Goal: Information Seeking & Learning: Compare options

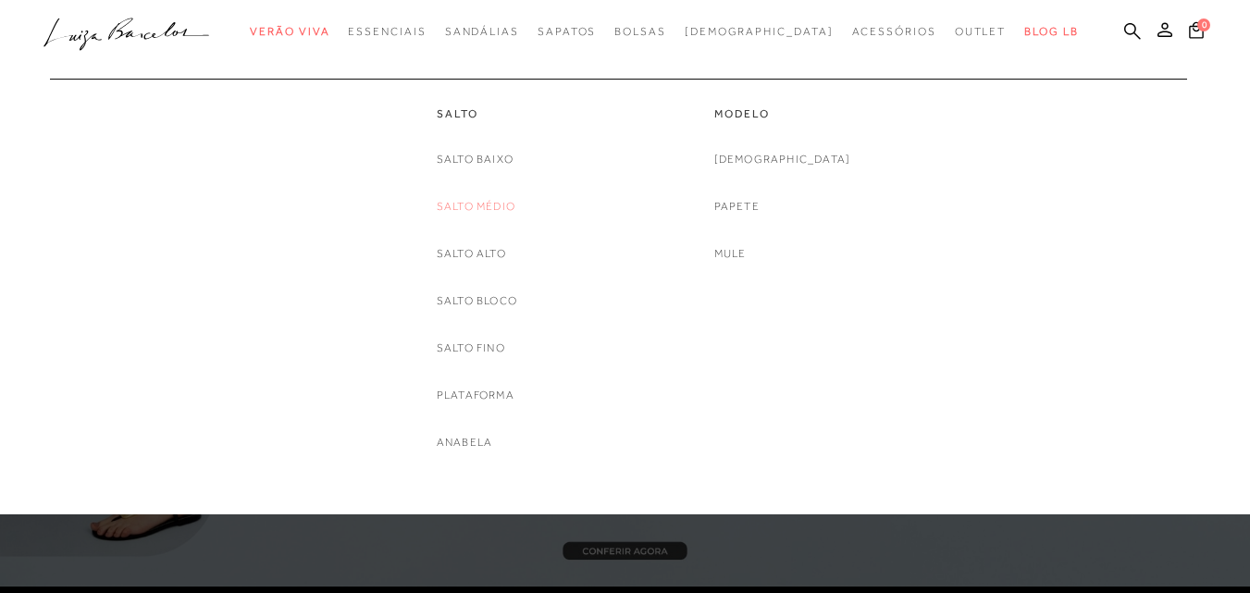
click at [499, 201] on link "Salto Médio" at bounding box center [476, 206] width 79 height 19
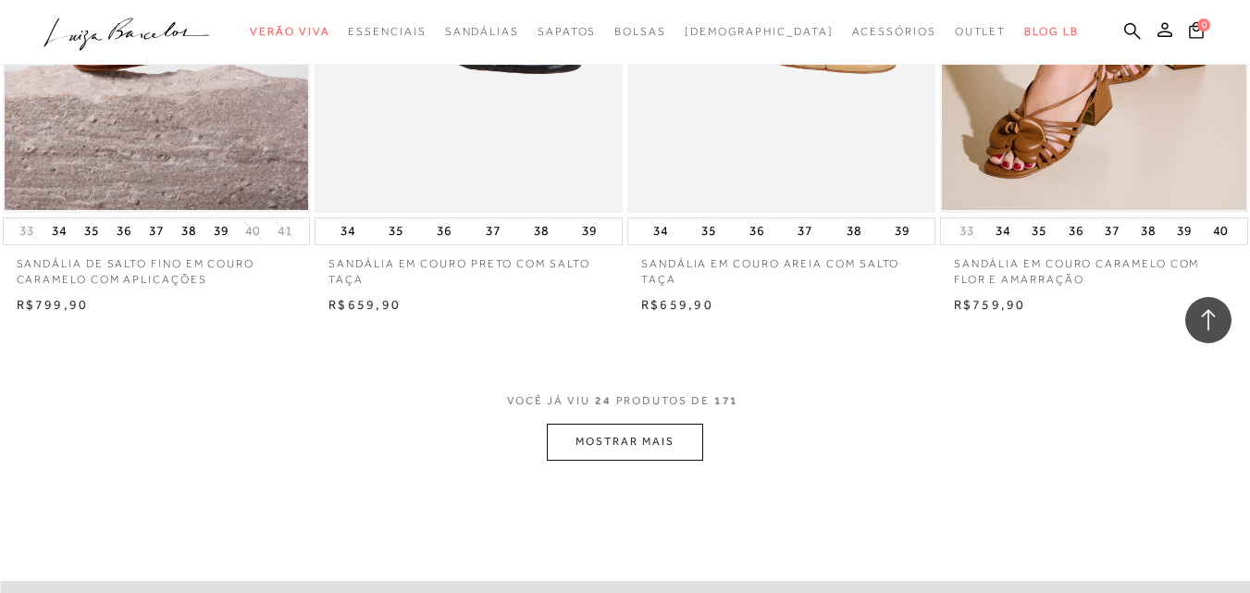
scroll to position [3332, 0]
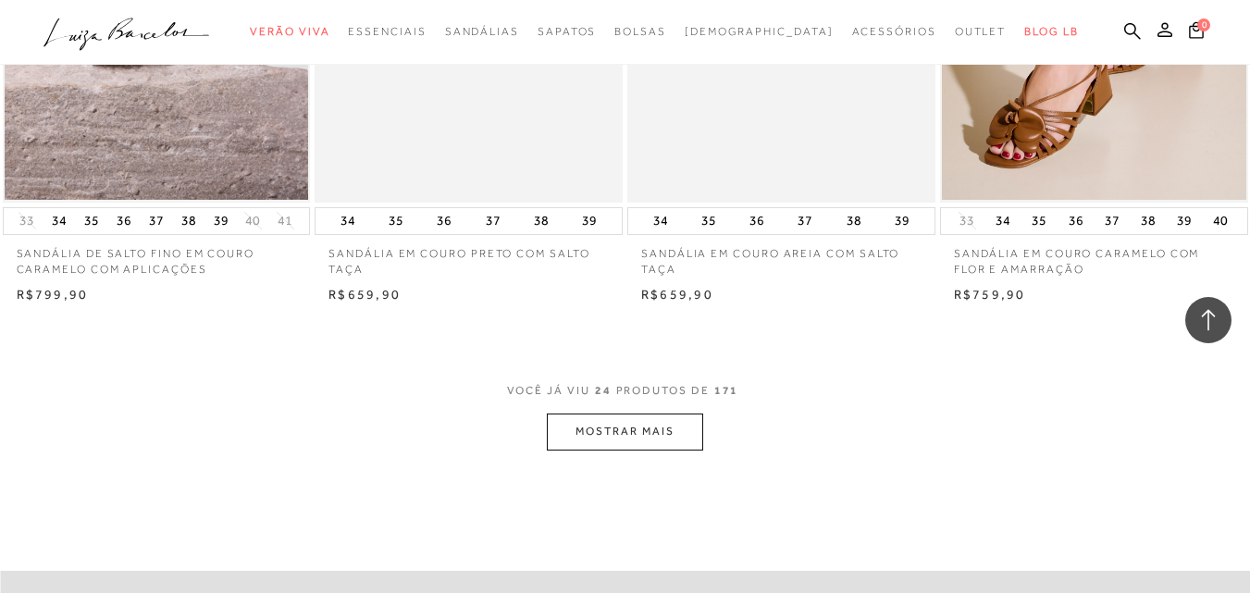
click at [656, 434] on button "MOSTRAR MAIS" at bounding box center [624, 432] width 155 height 36
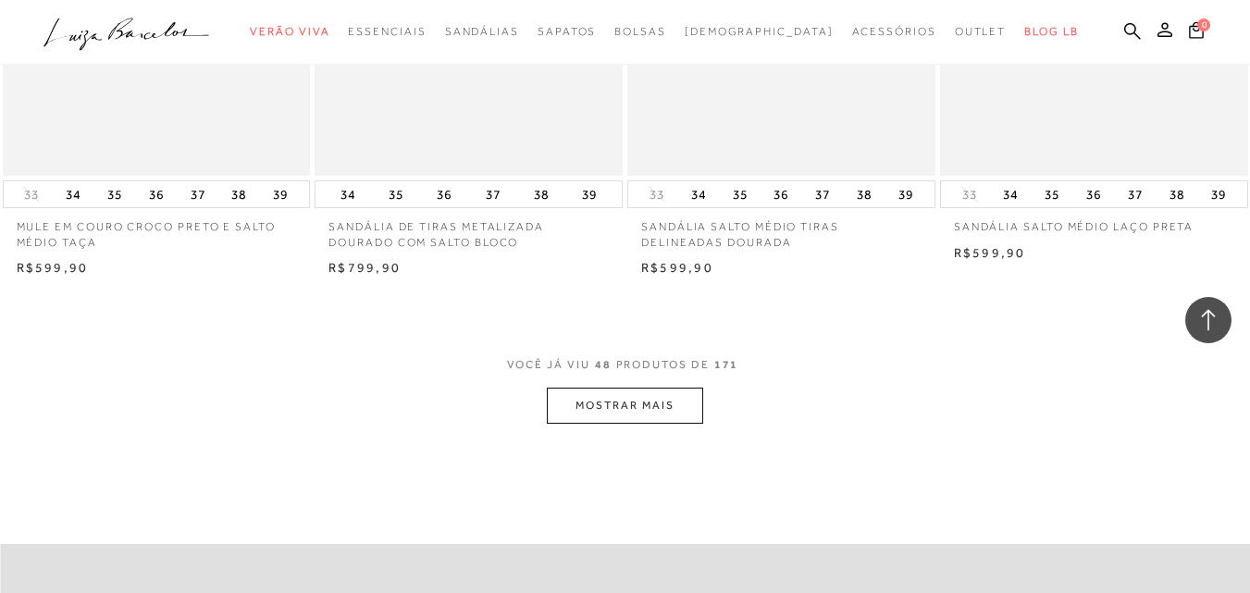
scroll to position [6942, 0]
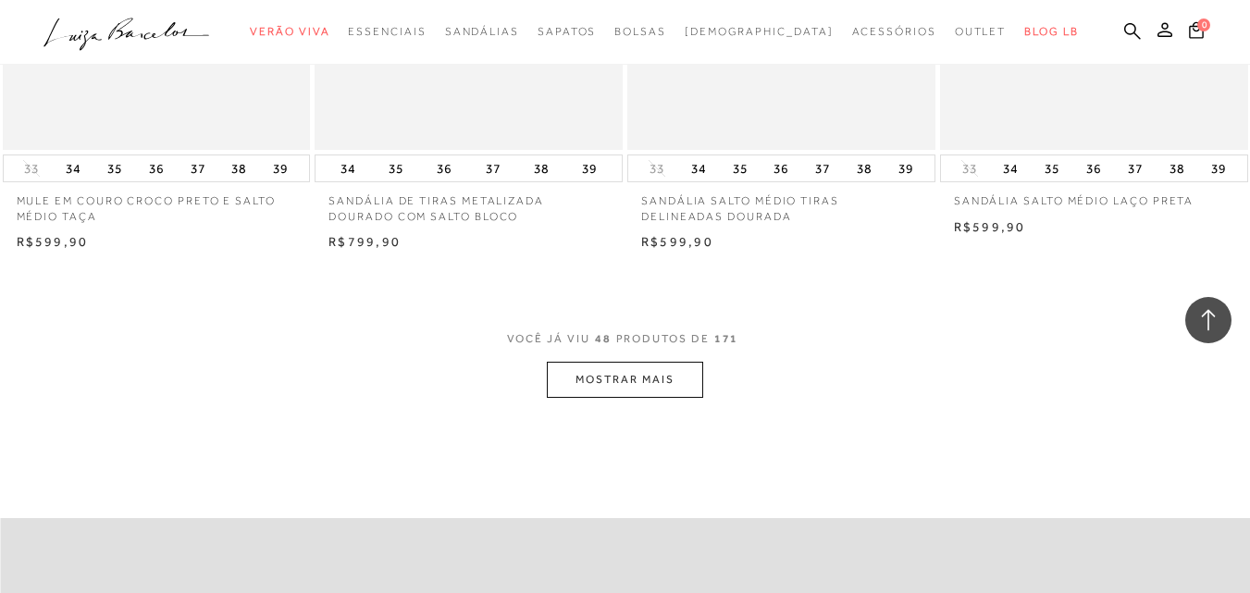
click at [674, 391] on button "MOSTRAR MAIS" at bounding box center [624, 380] width 155 height 36
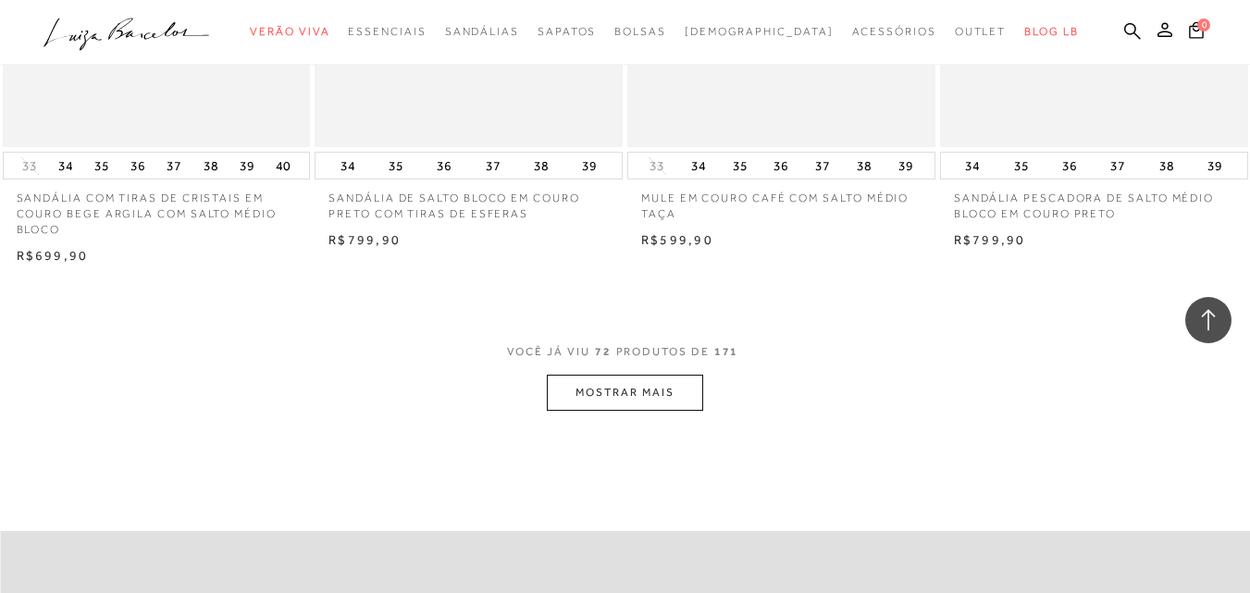
scroll to position [10644, 0]
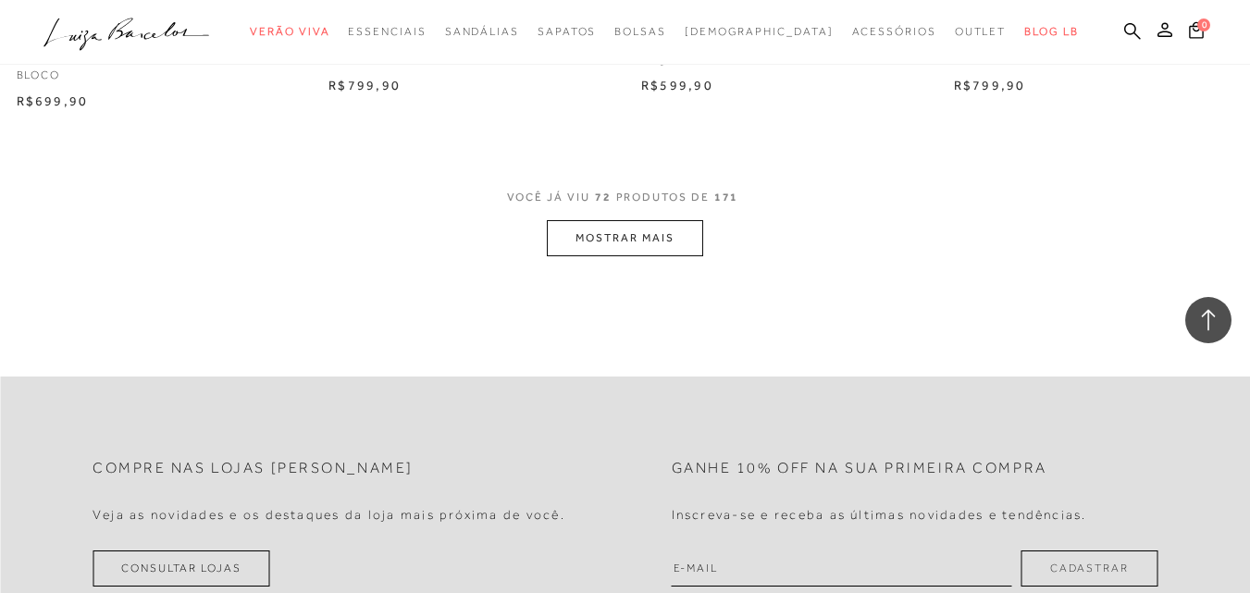
click at [654, 242] on button "MOSTRAR MAIS" at bounding box center [624, 238] width 155 height 36
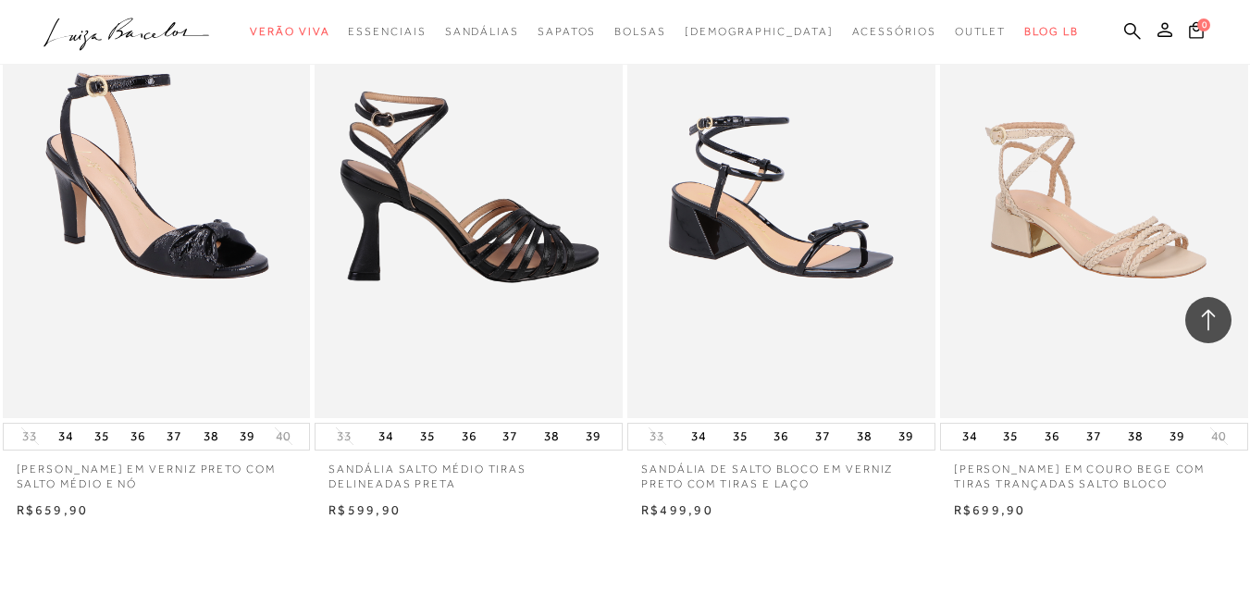
scroll to position [13976, 0]
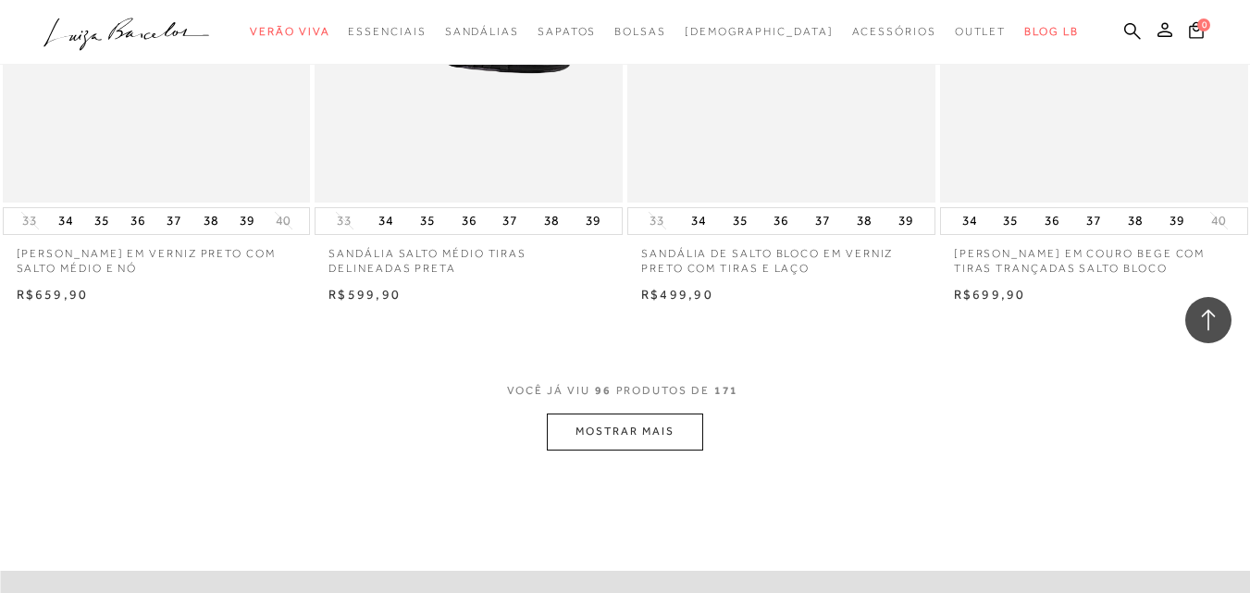
click at [672, 445] on button "MOSTRAR MAIS" at bounding box center [624, 432] width 155 height 36
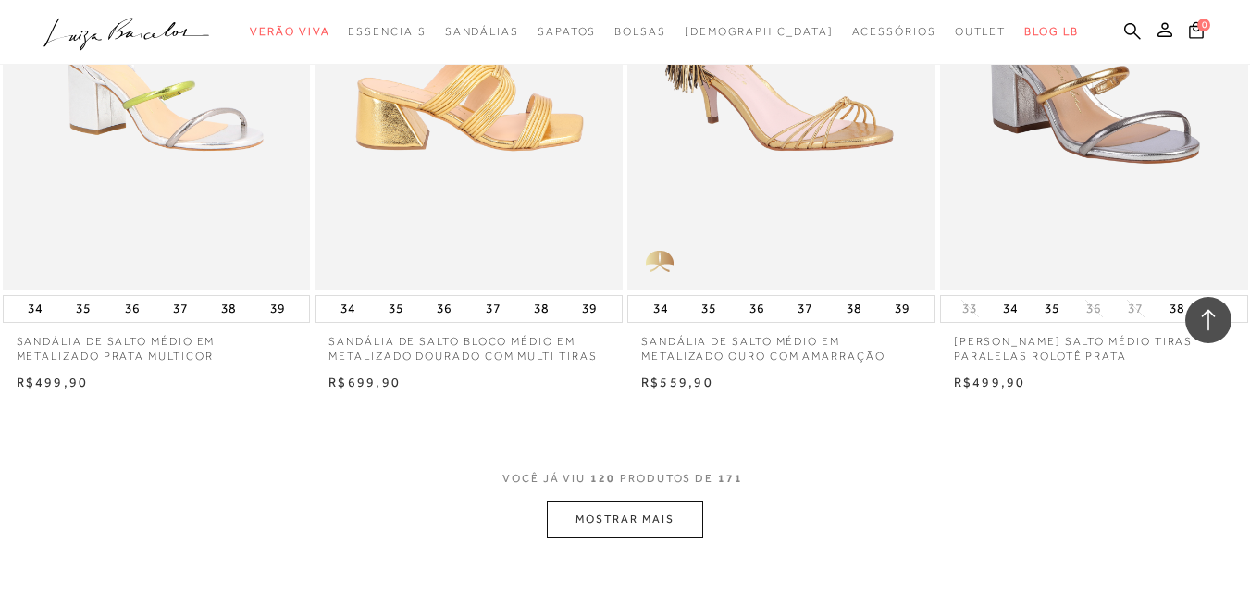
scroll to position [17494, 0]
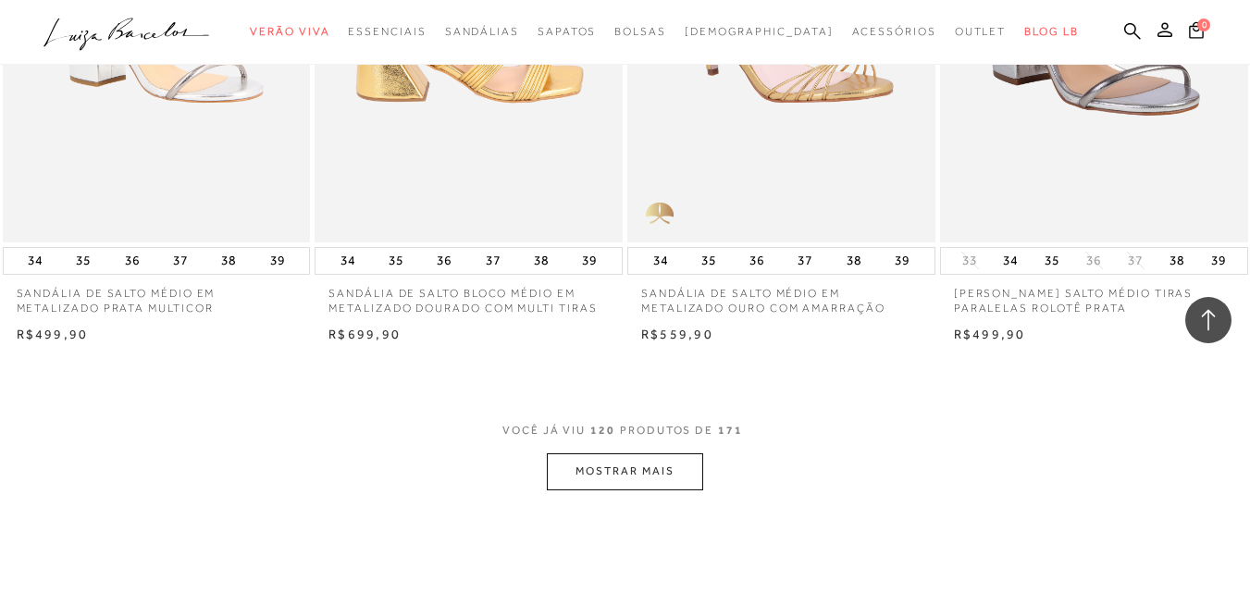
click at [644, 466] on button "MOSTRAR MAIS" at bounding box center [624, 472] width 155 height 36
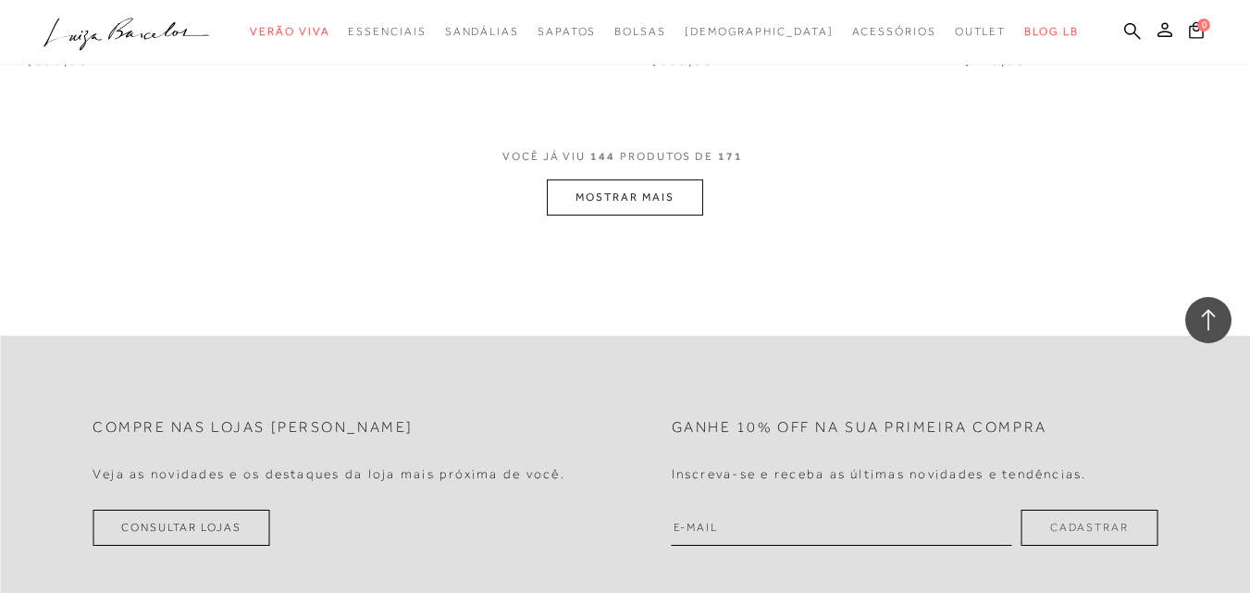
scroll to position [21381, 0]
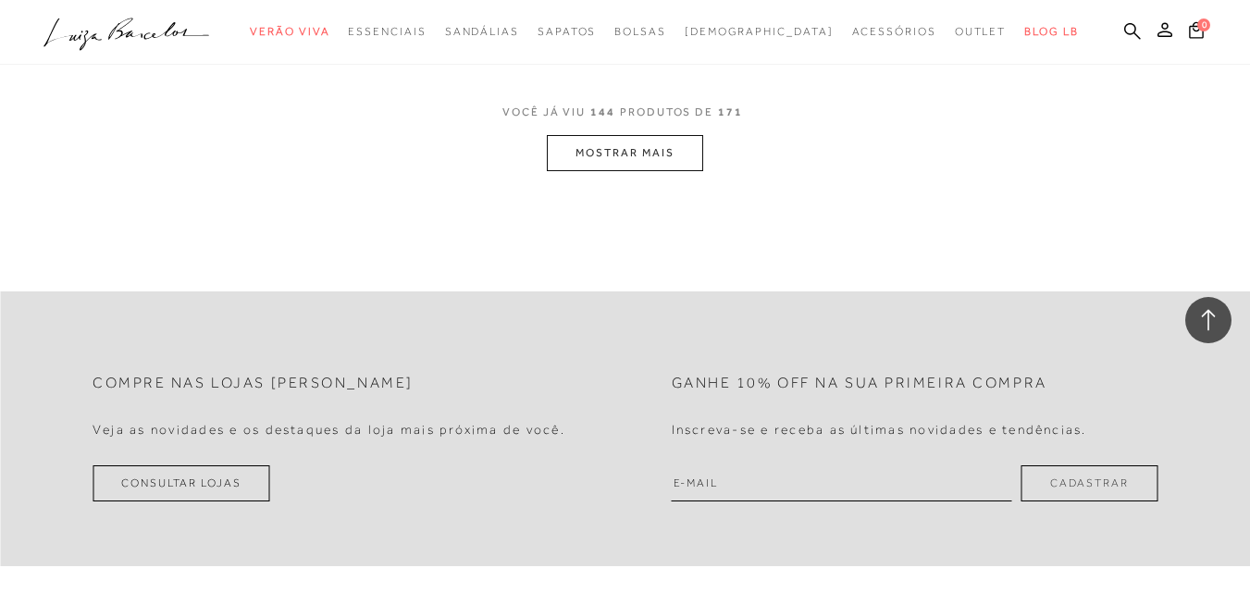
click at [646, 147] on button "MOSTRAR MAIS" at bounding box center [624, 153] width 155 height 36
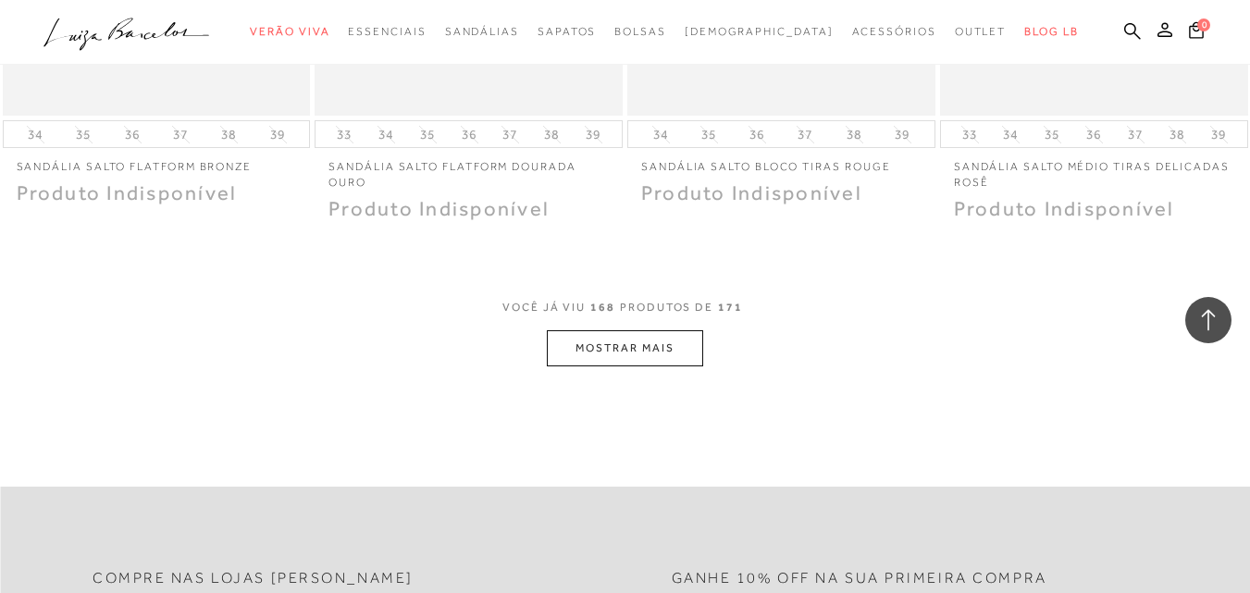
scroll to position [24898, 0]
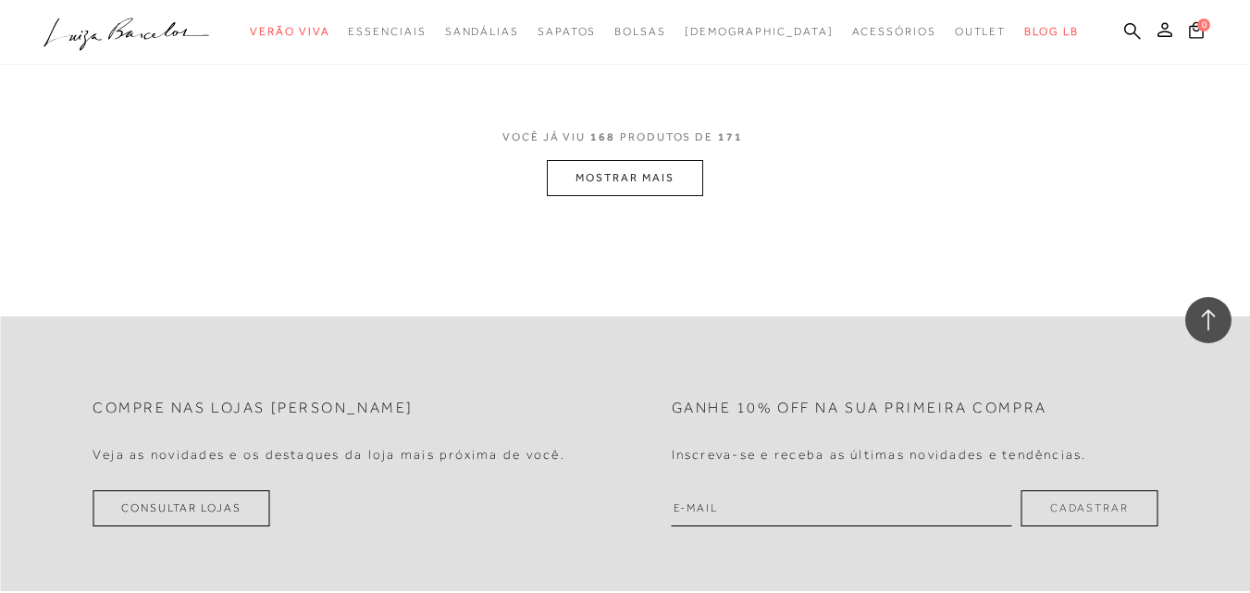
click at [624, 182] on button "MOSTRAR MAIS" at bounding box center [624, 178] width 155 height 36
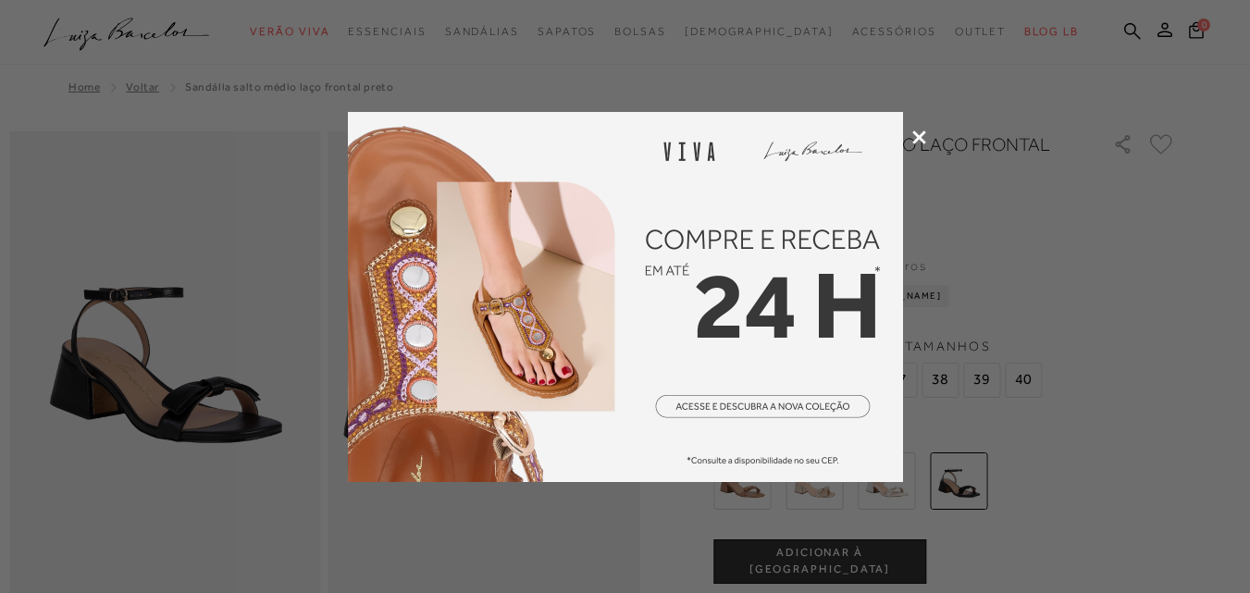
click at [917, 136] on icon at bounding box center [920, 138] width 14 height 14
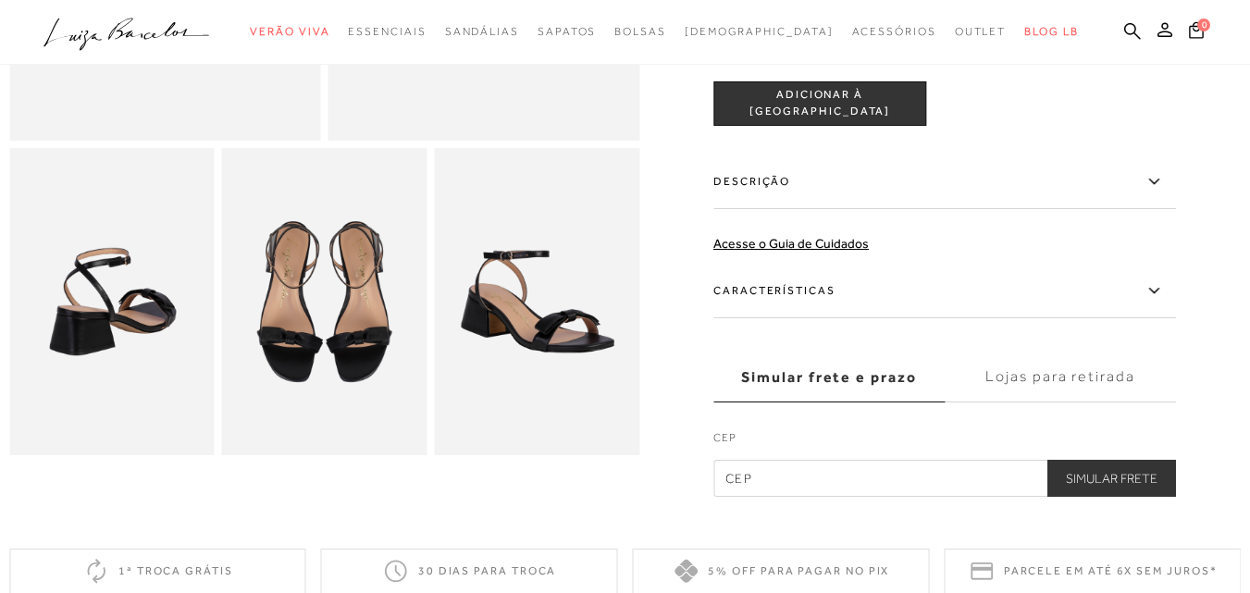
scroll to position [463, 0]
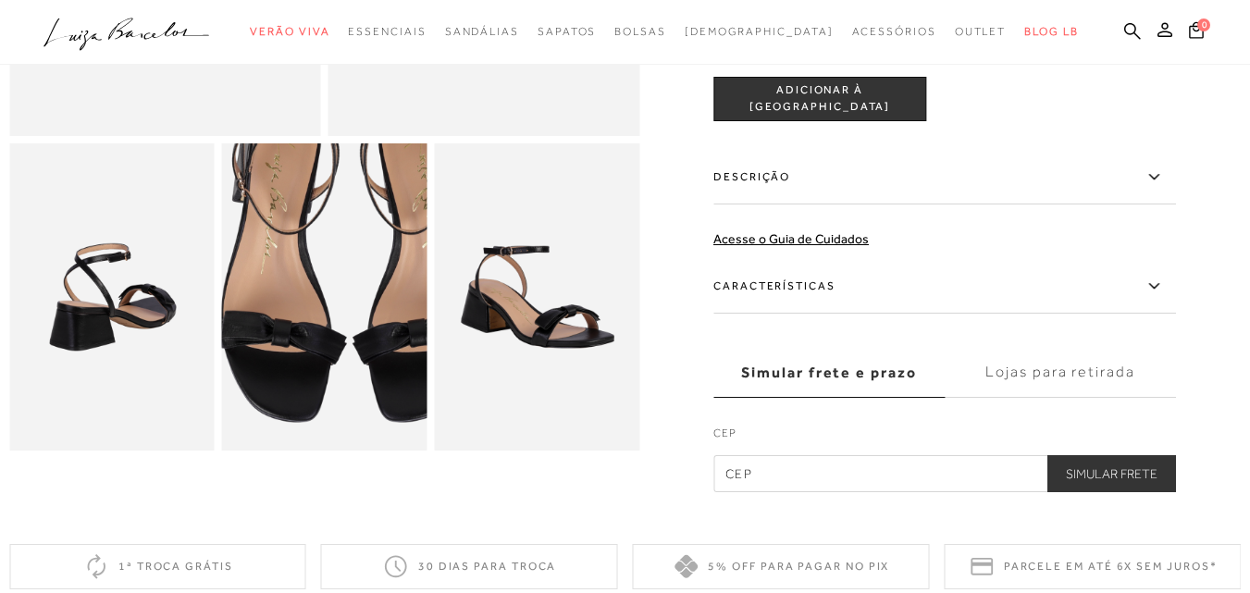
click at [299, 349] on img at bounding box center [349, 260] width 410 height 616
click at [301, 349] on img at bounding box center [349, 260] width 410 height 616
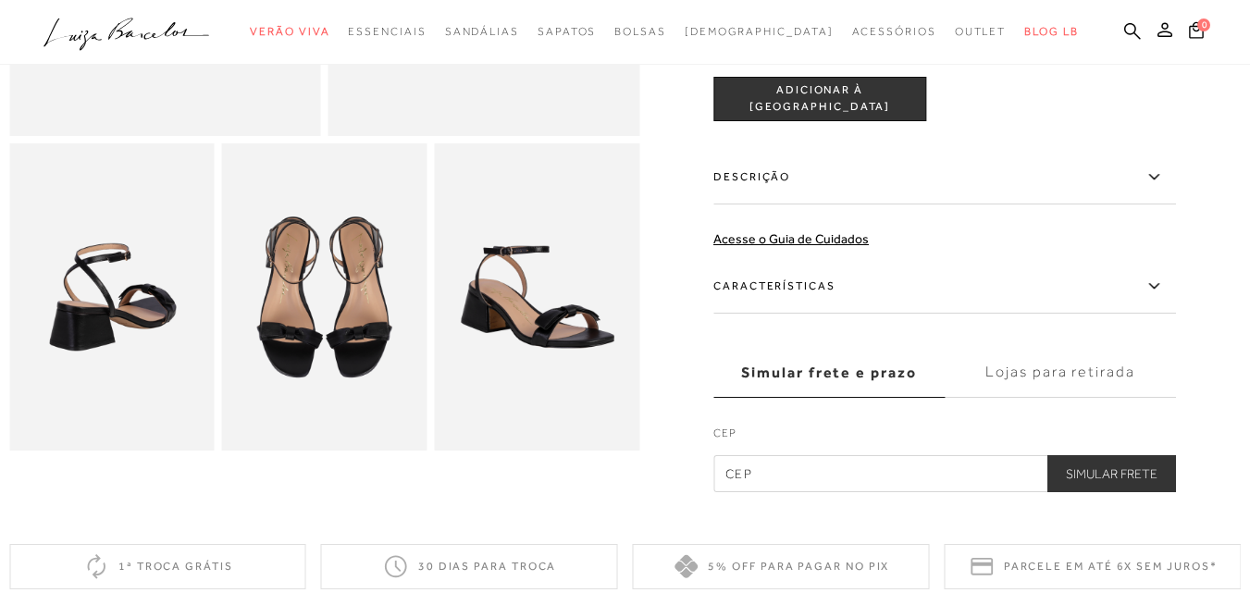
click at [1212, 180] on div at bounding box center [625, 81] width 1232 height 824
click at [920, 468] on input "text" at bounding box center [945, 473] width 463 height 37
type input "66060-365"
click at [1048, 455] on button "Simular Frete" at bounding box center [1112, 473] width 129 height 37
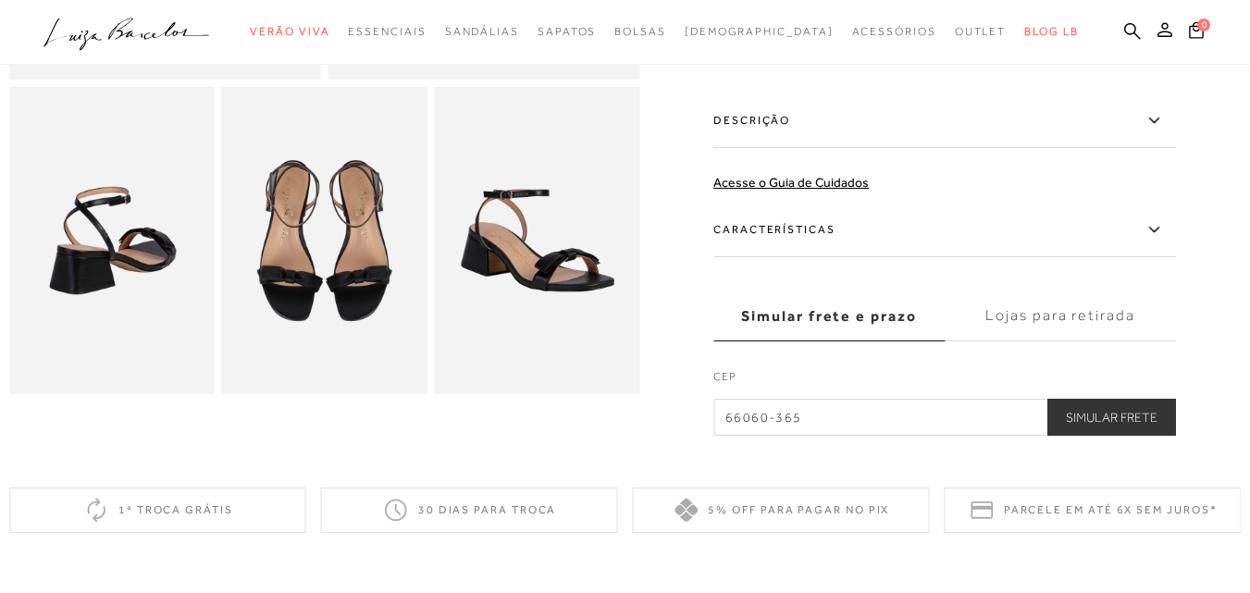
scroll to position [648, 0]
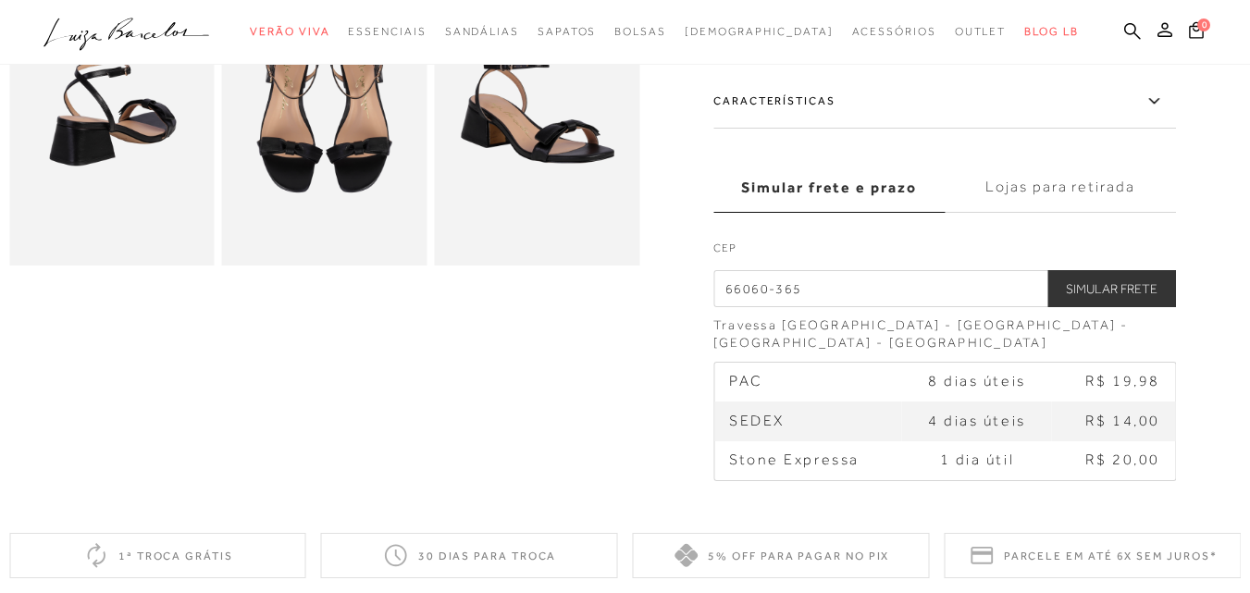
click at [940, 442] on td "1 dia útil" at bounding box center [977, 461] width 150 height 39
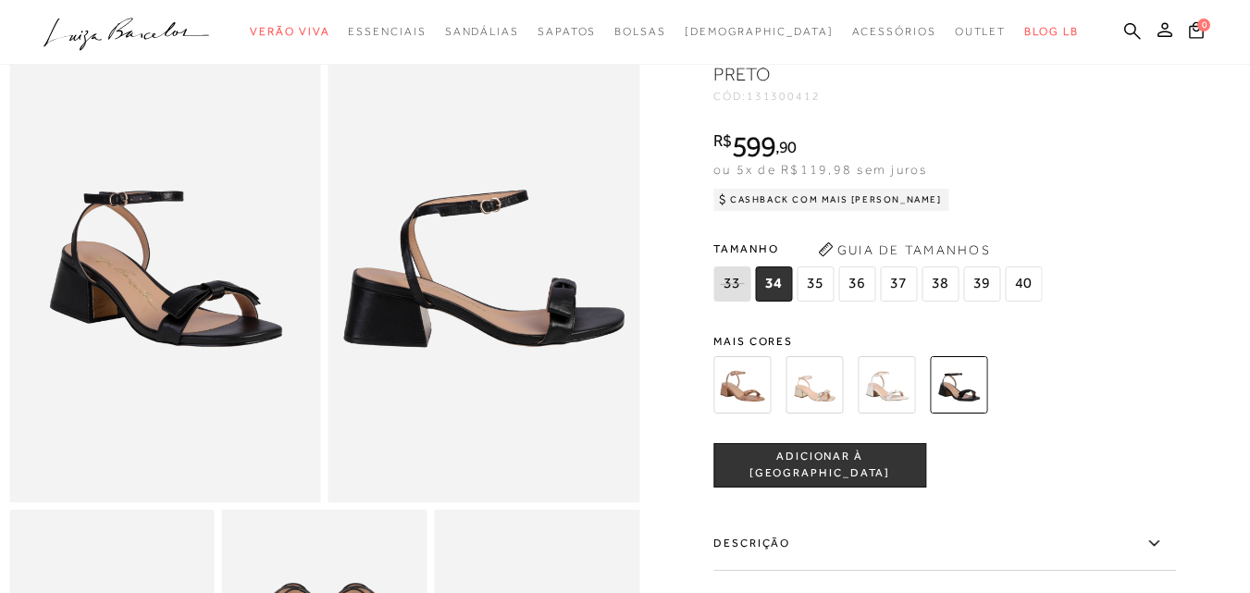
scroll to position [93, 0]
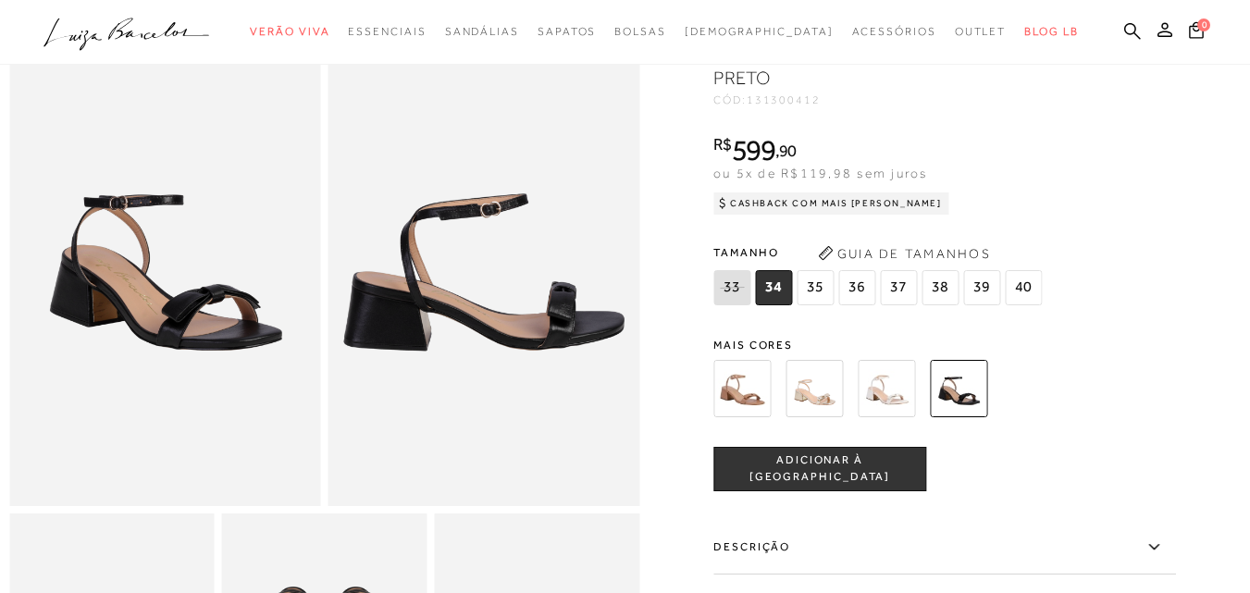
click at [843, 392] on img at bounding box center [814, 388] width 57 height 57
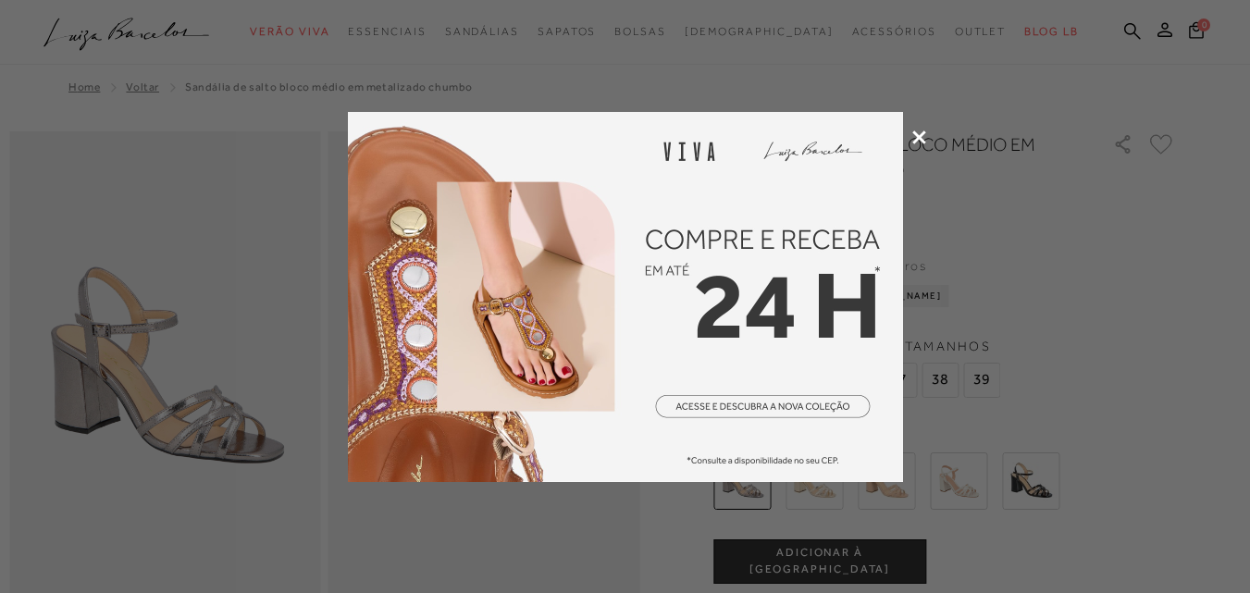
click at [926, 132] on icon at bounding box center [920, 138] width 14 height 14
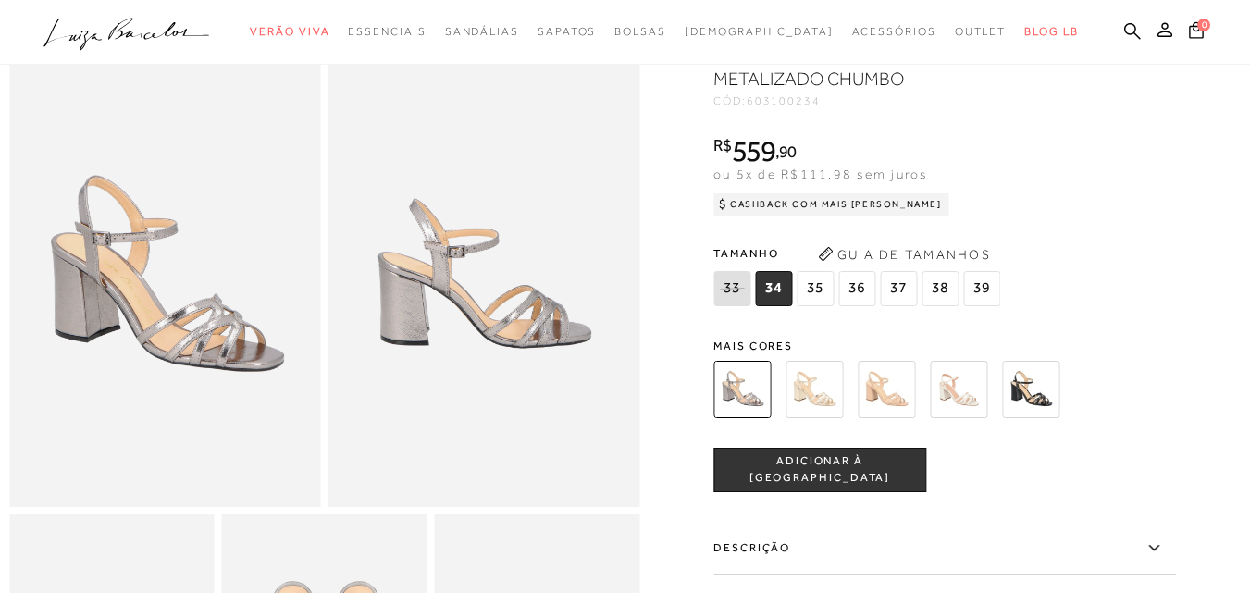
scroll to position [93, 0]
click at [896, 380] on img at bounding box center [886, 388] width 57 height 57
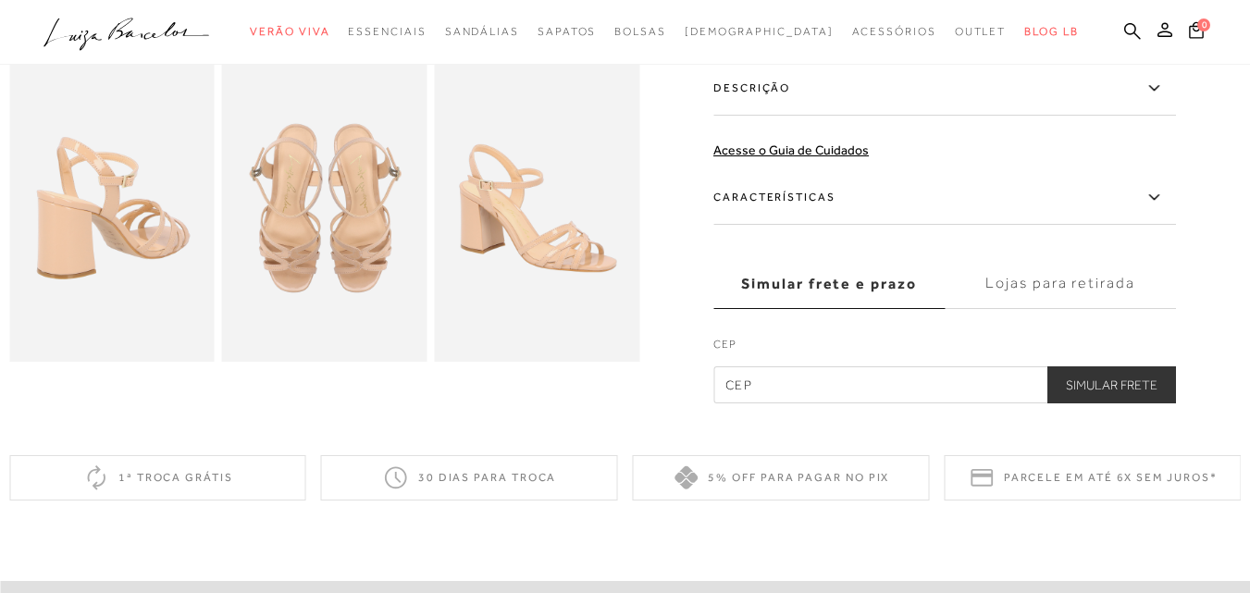
scroll to position [555, 0]
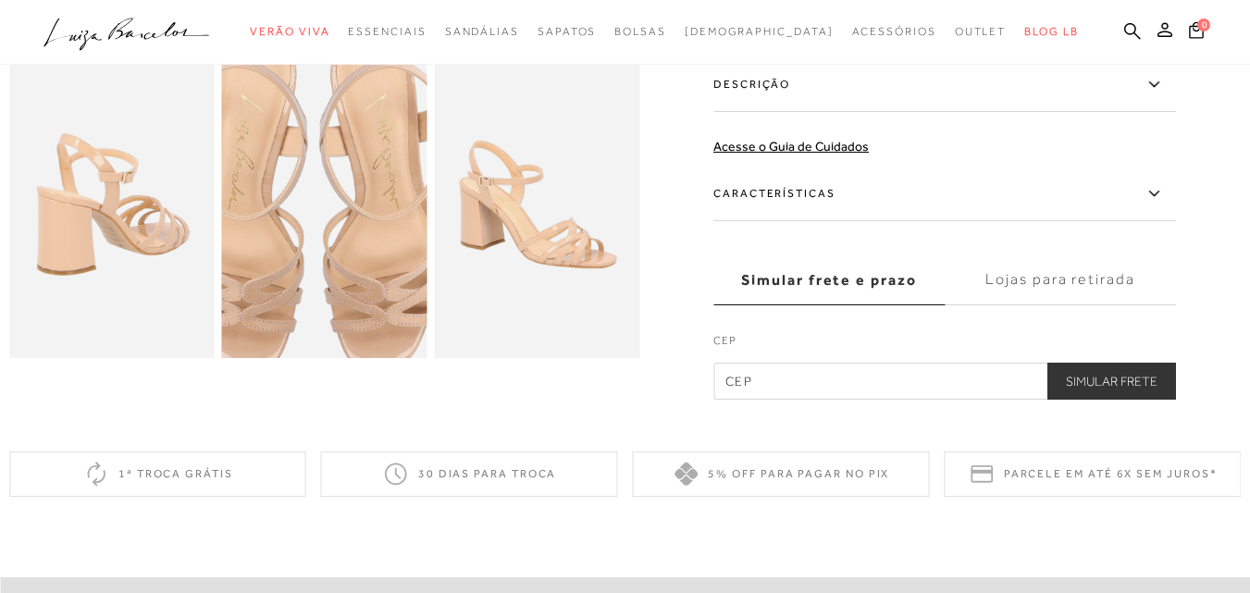
click at [338, 223] on img at bounding box center [311, 201] width 410 height 616
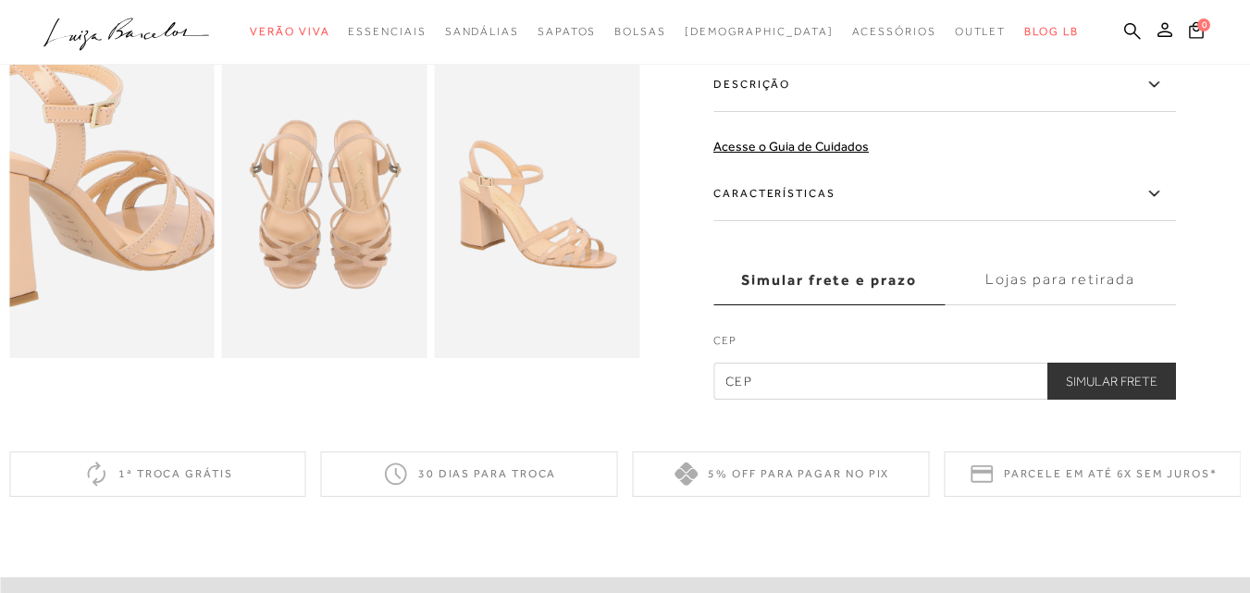
click at [151, 255] on img at bounding box center [69, 168] width 410 height 616
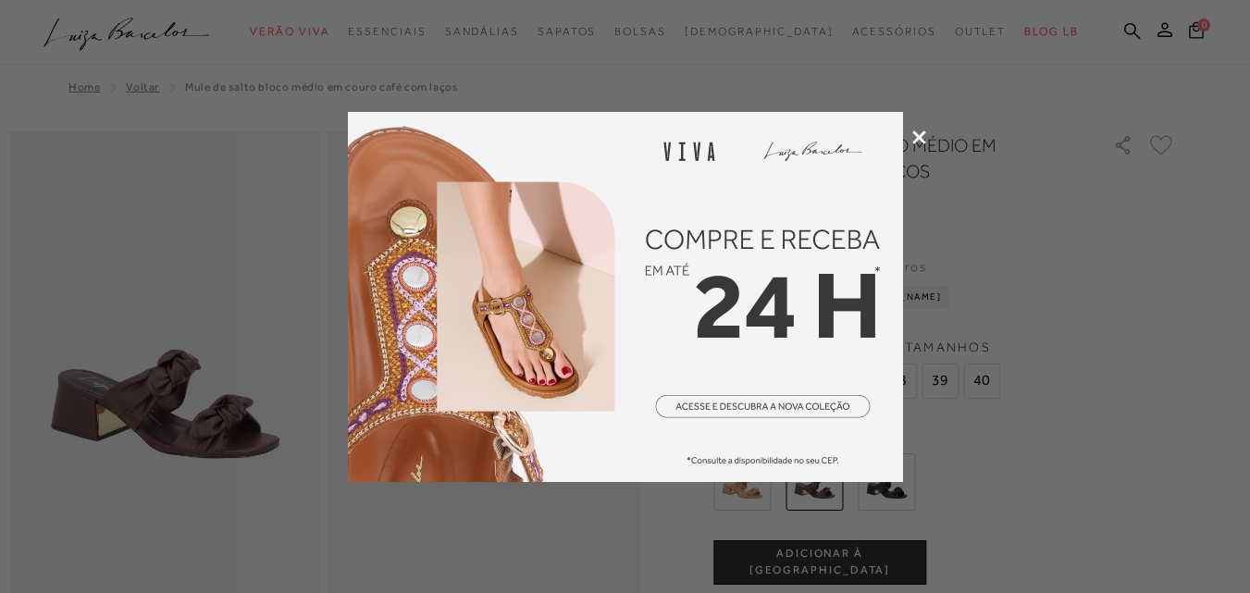
click at [926, 134] on icon at bounding box center [920, 138] width 14 height 14
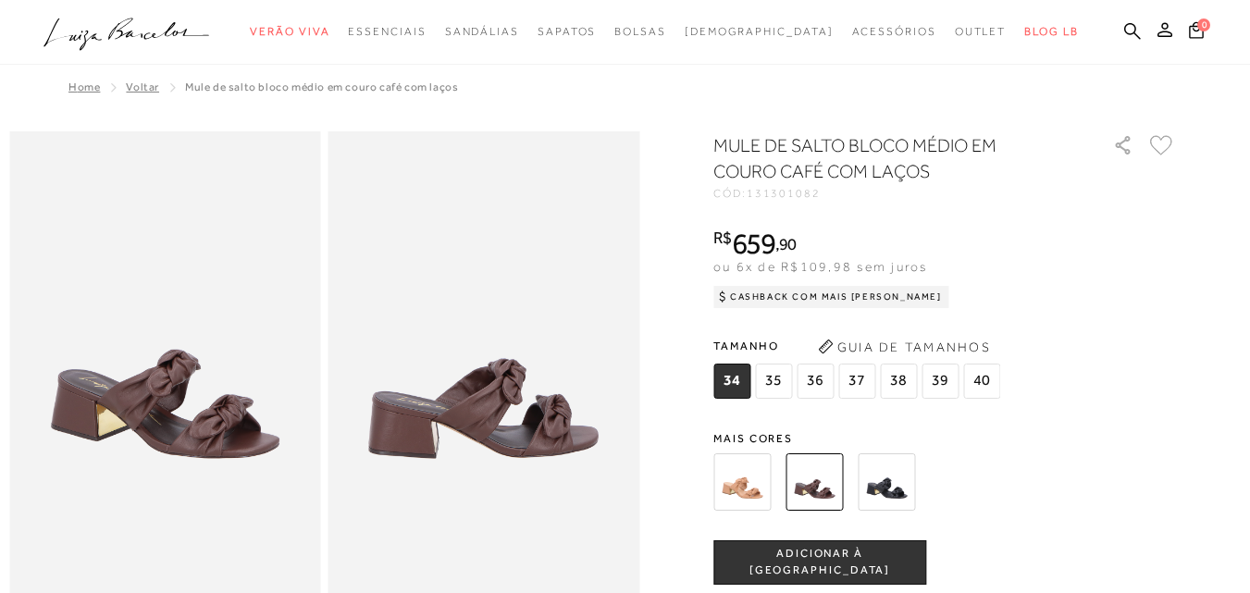
click at [749, 479] on img at bounding box center [742, 482] width 57 height 57
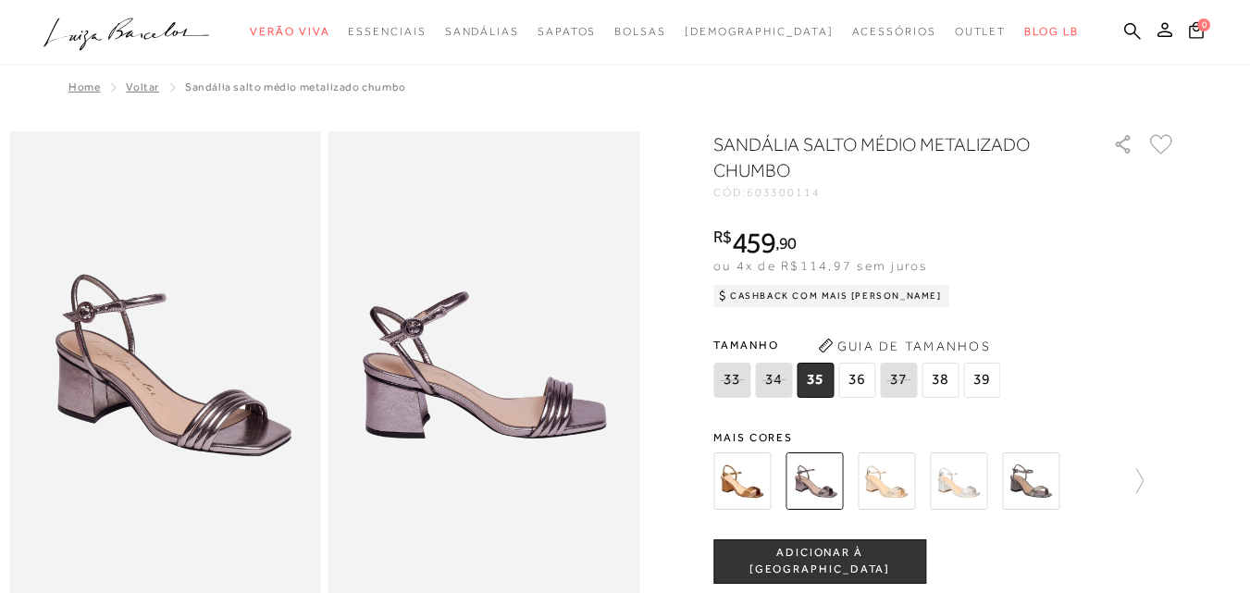
click at [1030, 488] on img at bounding box center [1030, 481] width 57 height 57
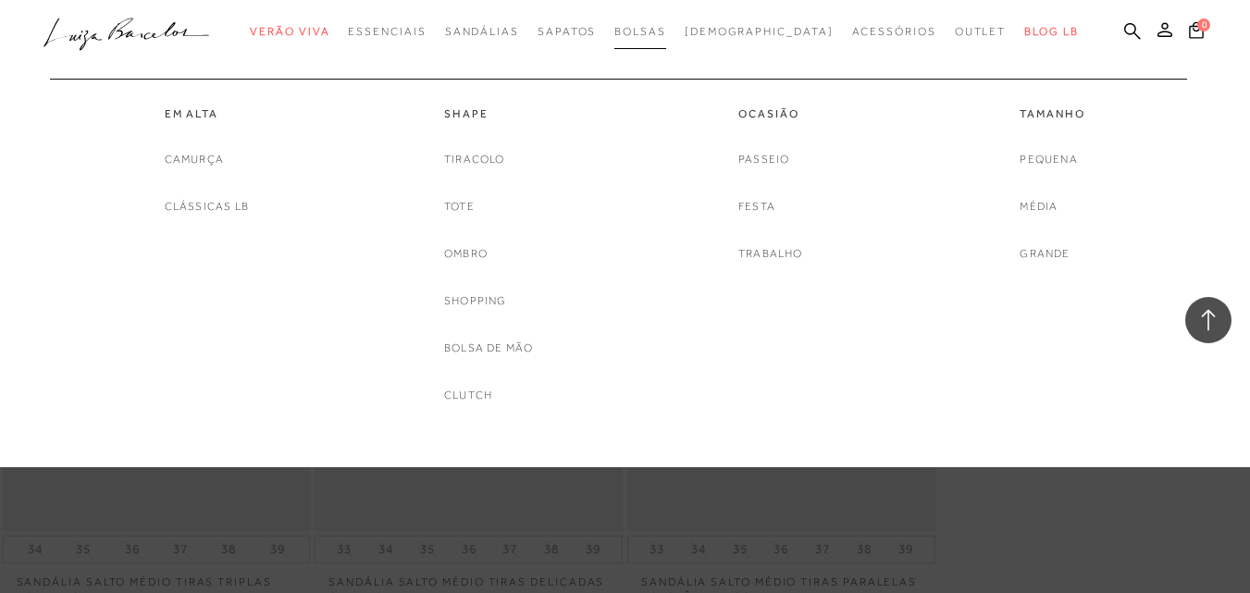
click at [654, 26] on span "Bolsas" at bounding box center [641, 31] width 52 height 13
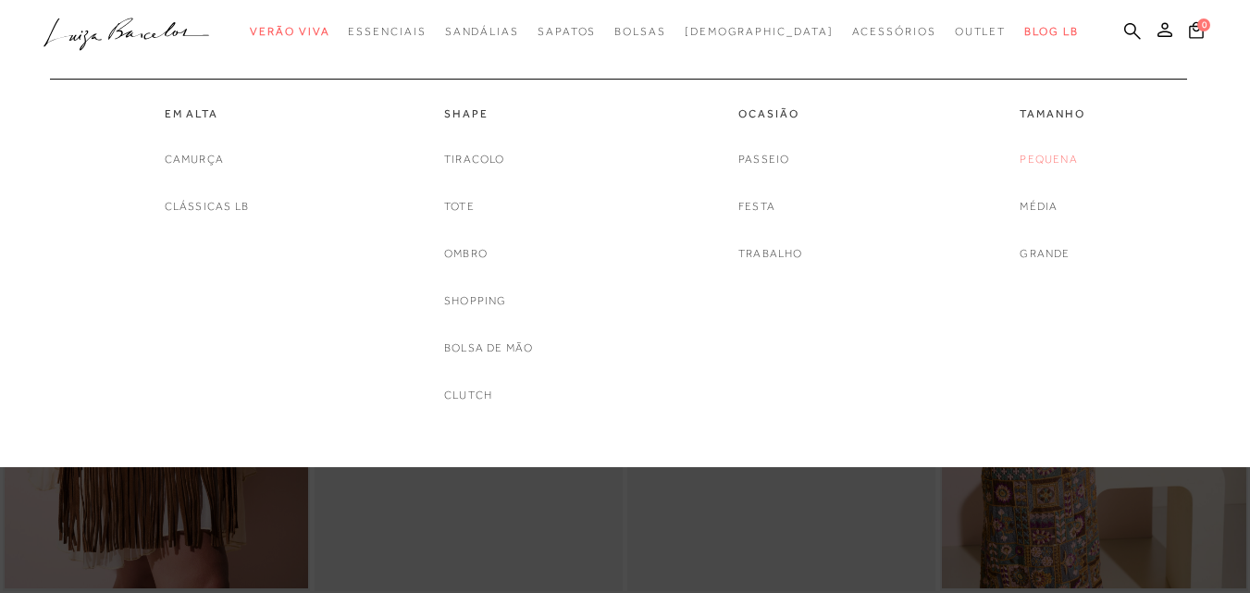
click at [1039, 163] on link "Pequena" at bounding box center [1048, 159] width 57 height 19
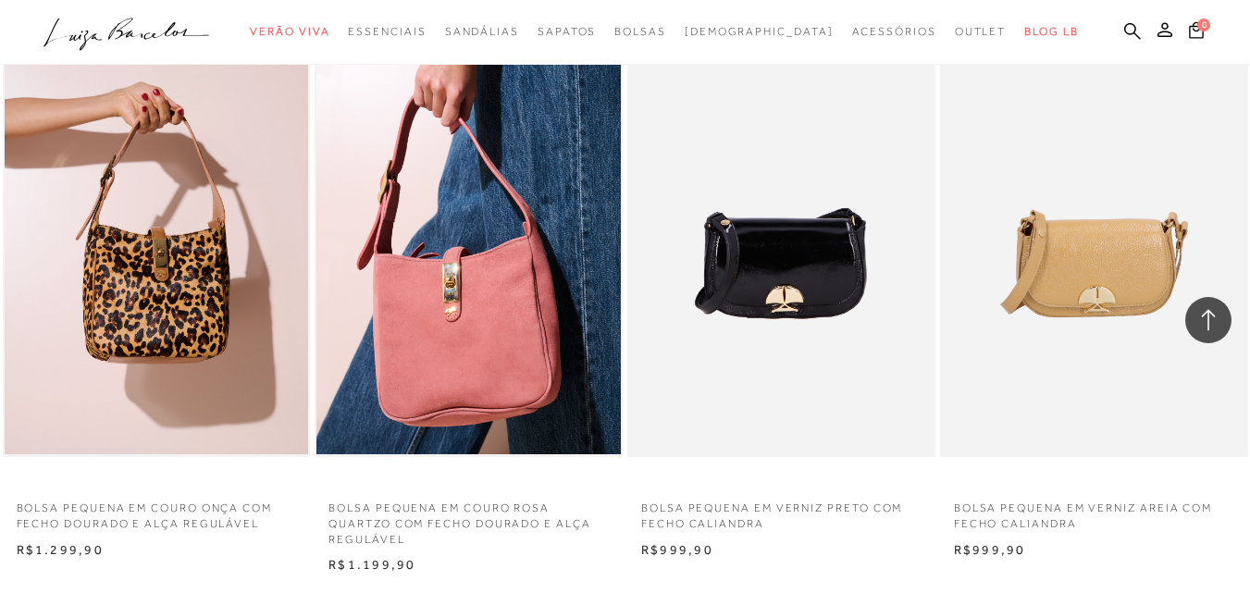
scroll to position [3240, 0]
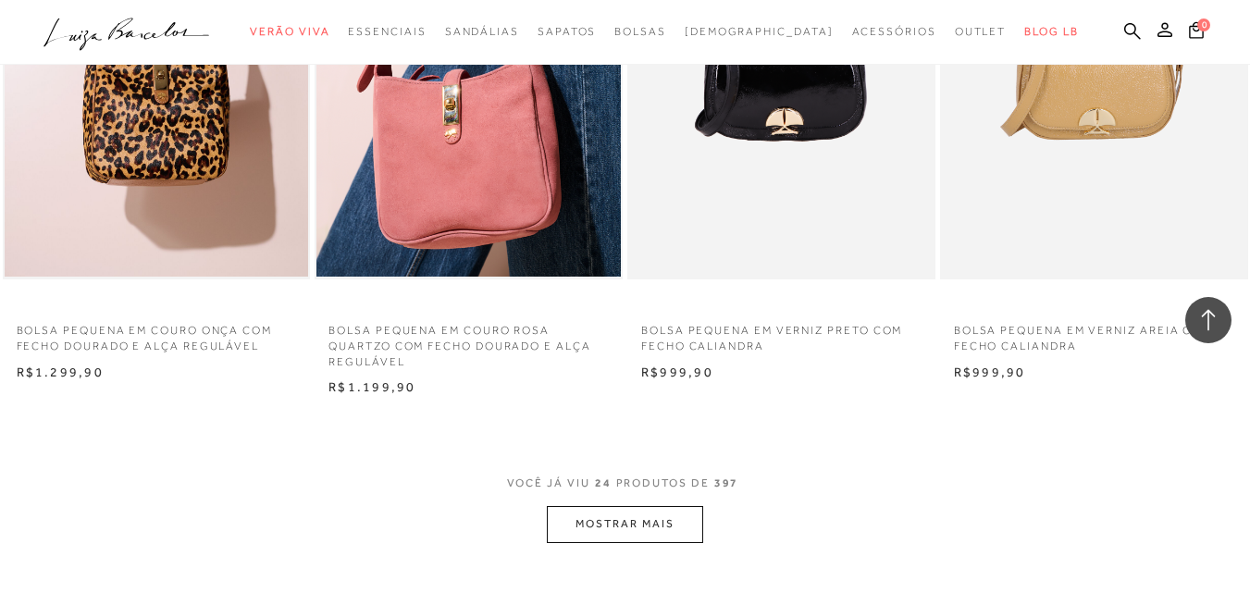
click at [620, 526] on button "MOSTRAR MAIS" at bounding box center [624, 524] width 155 height 36
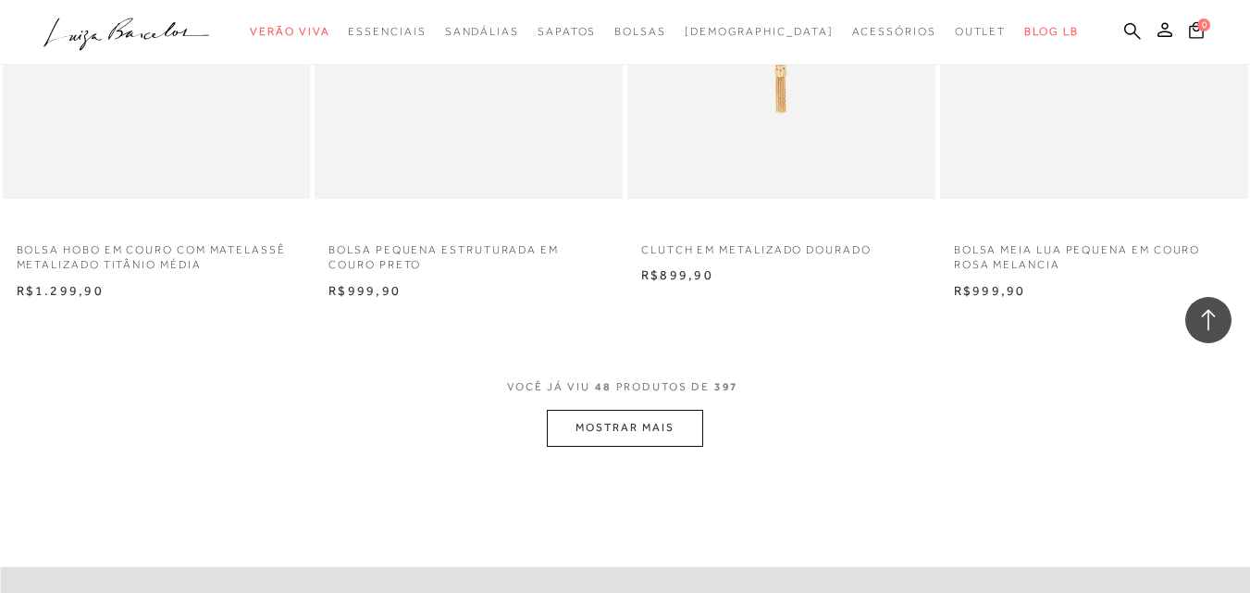
scroll to position [6849, 0]
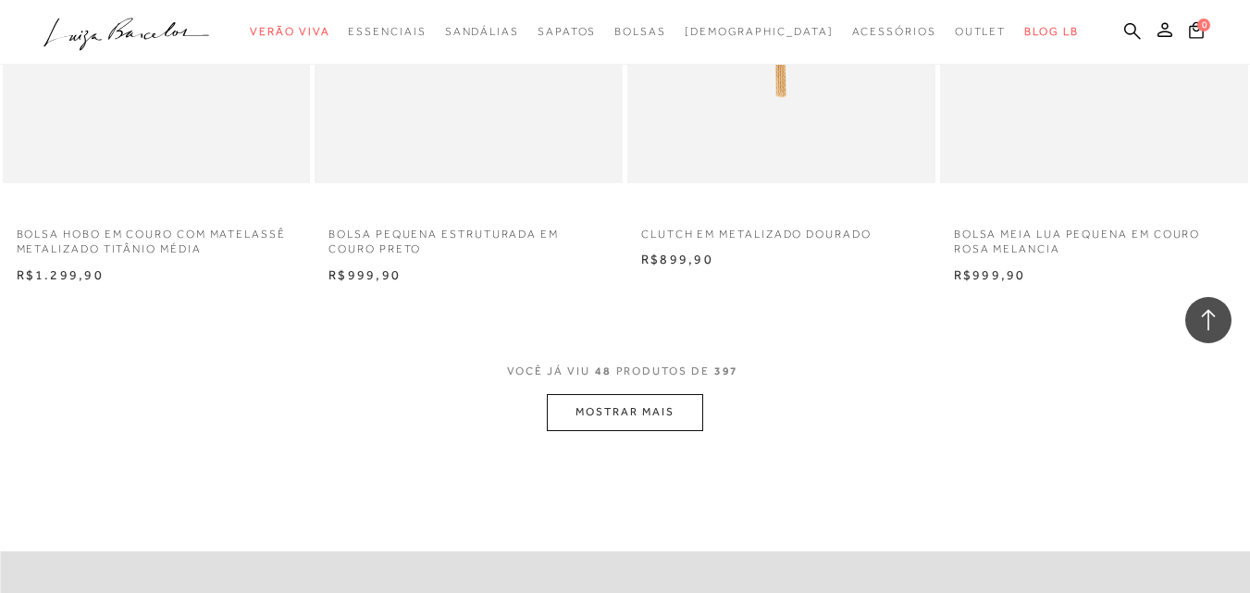
click at [683, 415] on button "MOSTRAR MAIS" at bounding box center [624, 412] width 155 height 36
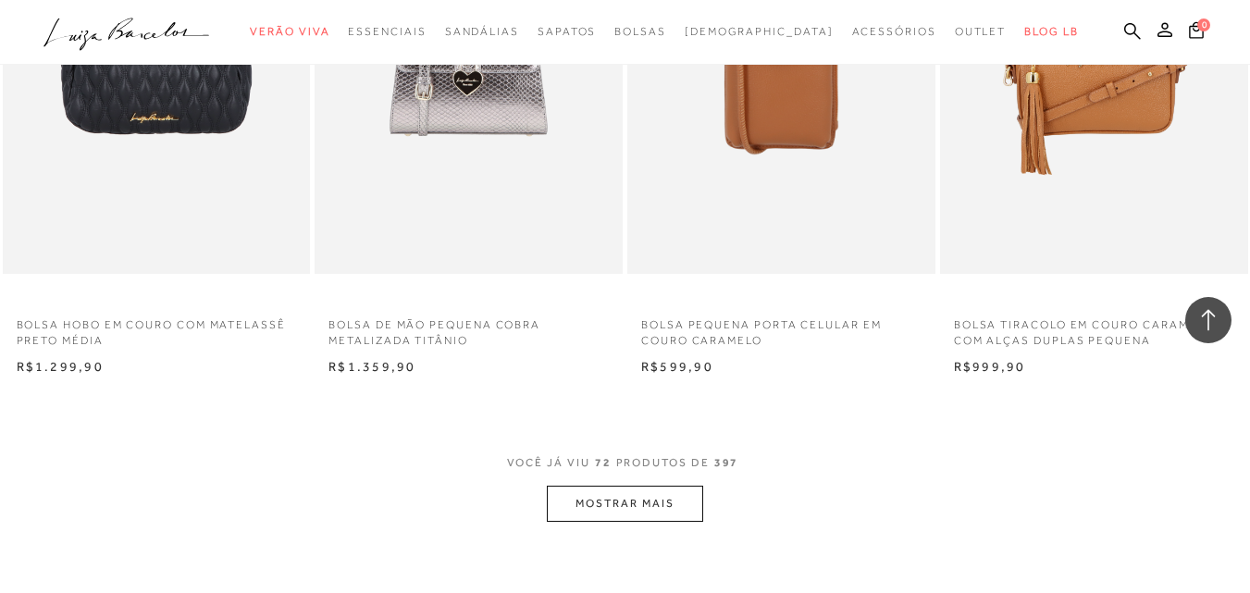
scroll to position [10274, 0]
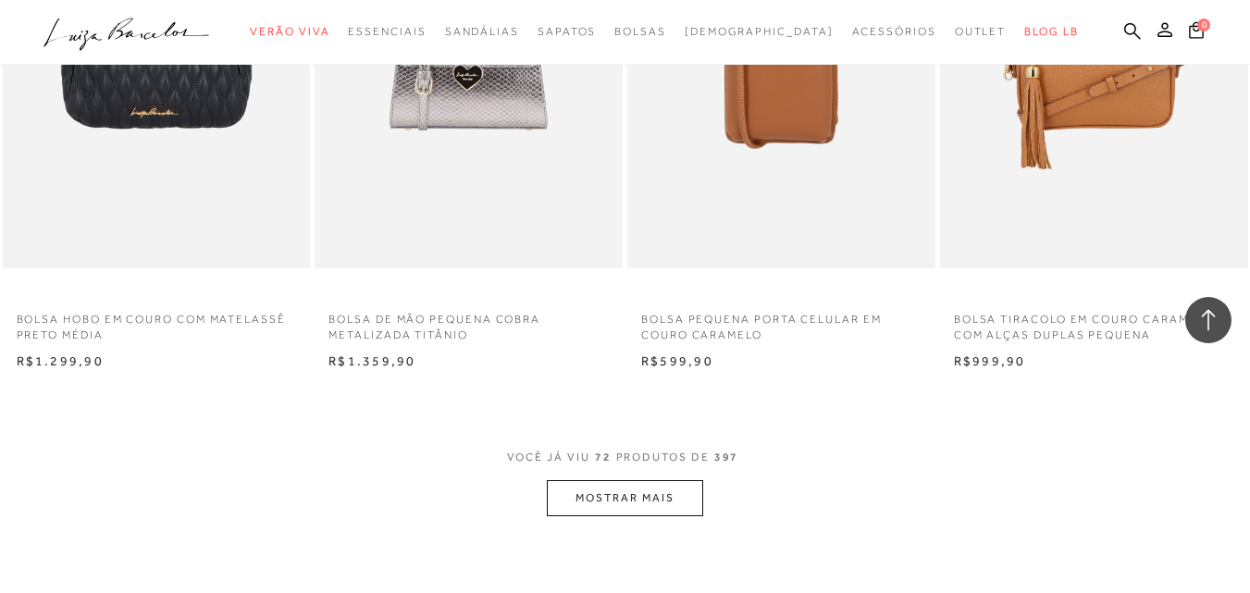
click at [625, 490] on button "MOSTRAR MAIS" at bounding box center [624, 498] width 155 height 36
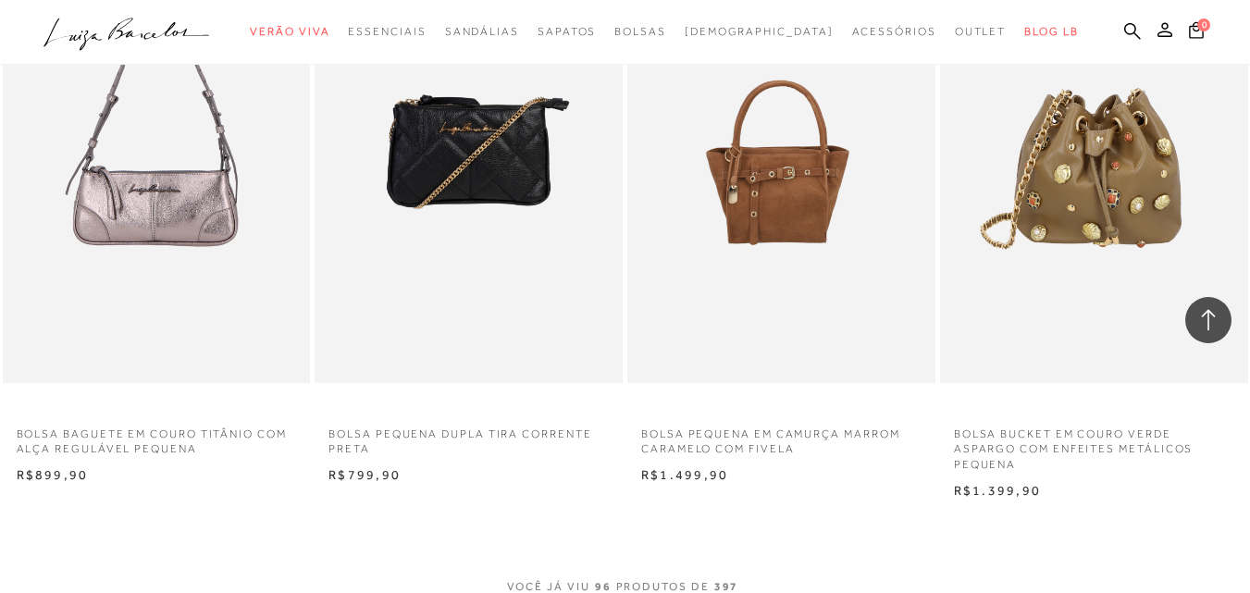
scroll to position [13699, 0]
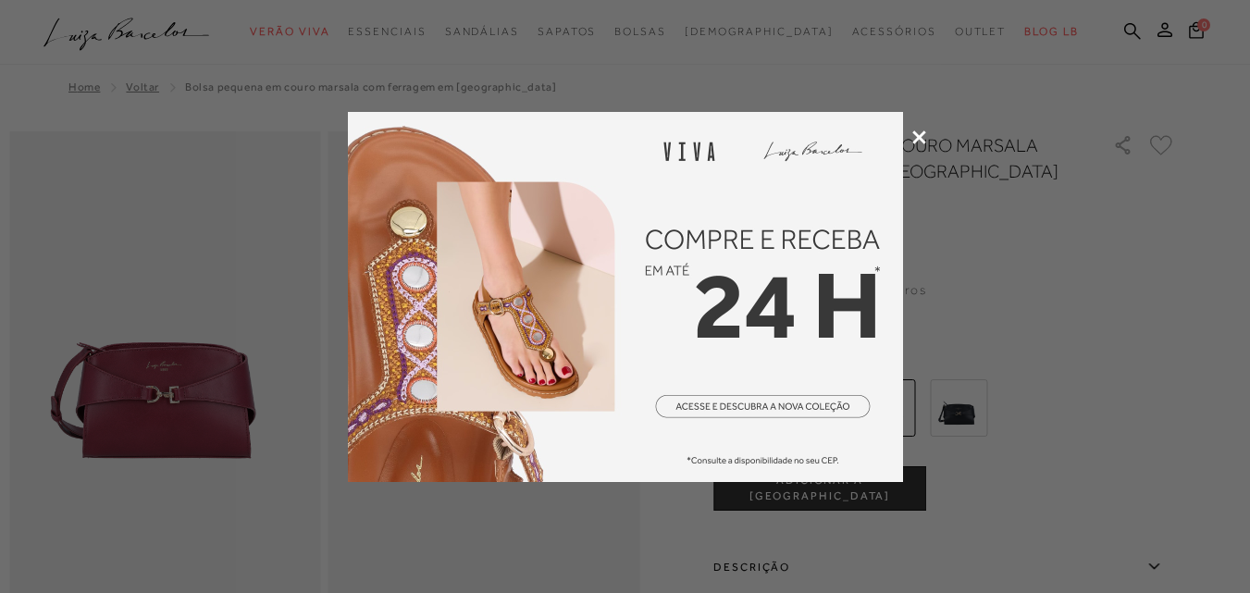
click at [922, 131] on icon at bounding box center [920, 138] width 14 height 14
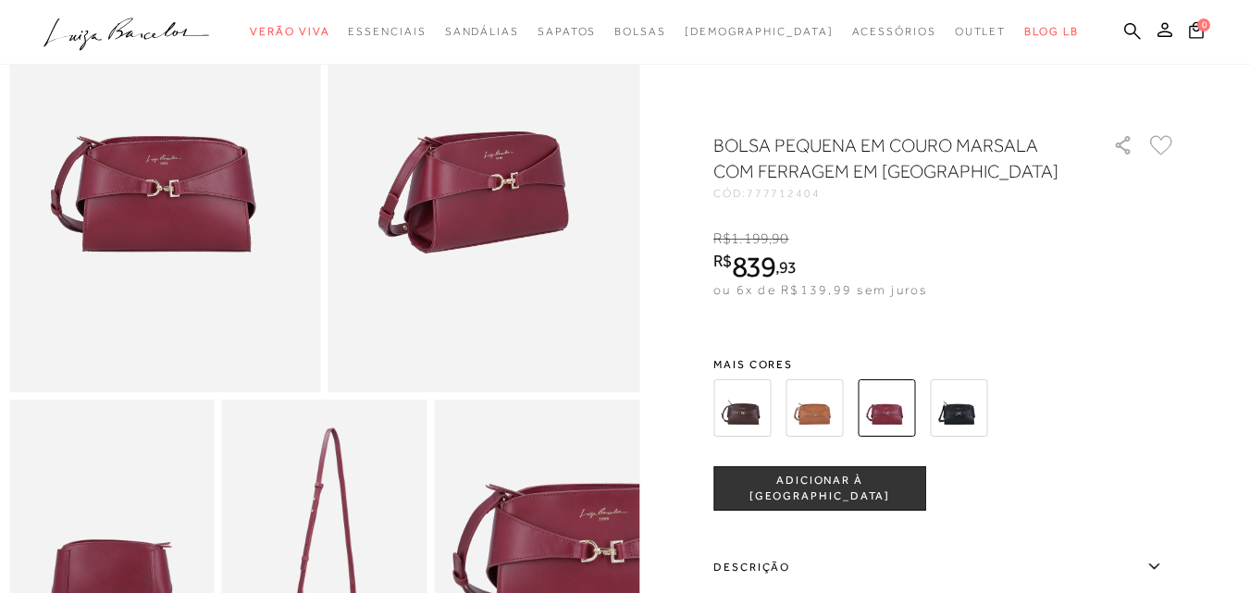
scroll to position [370, 0]
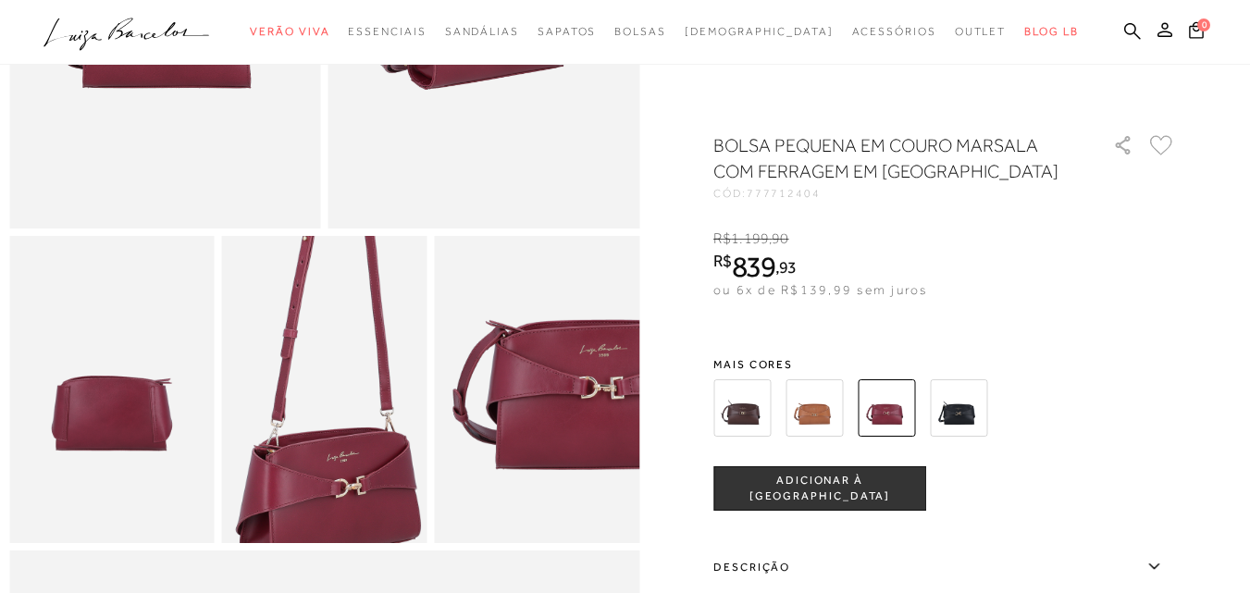
click at [320, 472] on img at bounding box center [328, 323] width 410 height 616
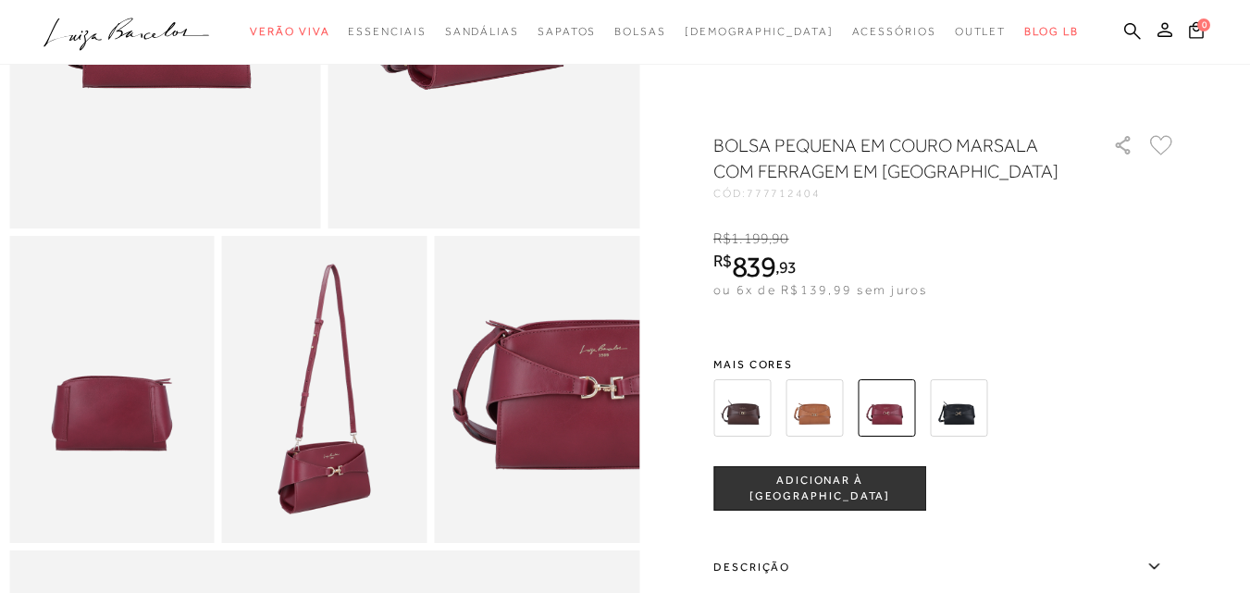
click at [607, 401] on img at bounding box center [536, 390] width 205 height 308
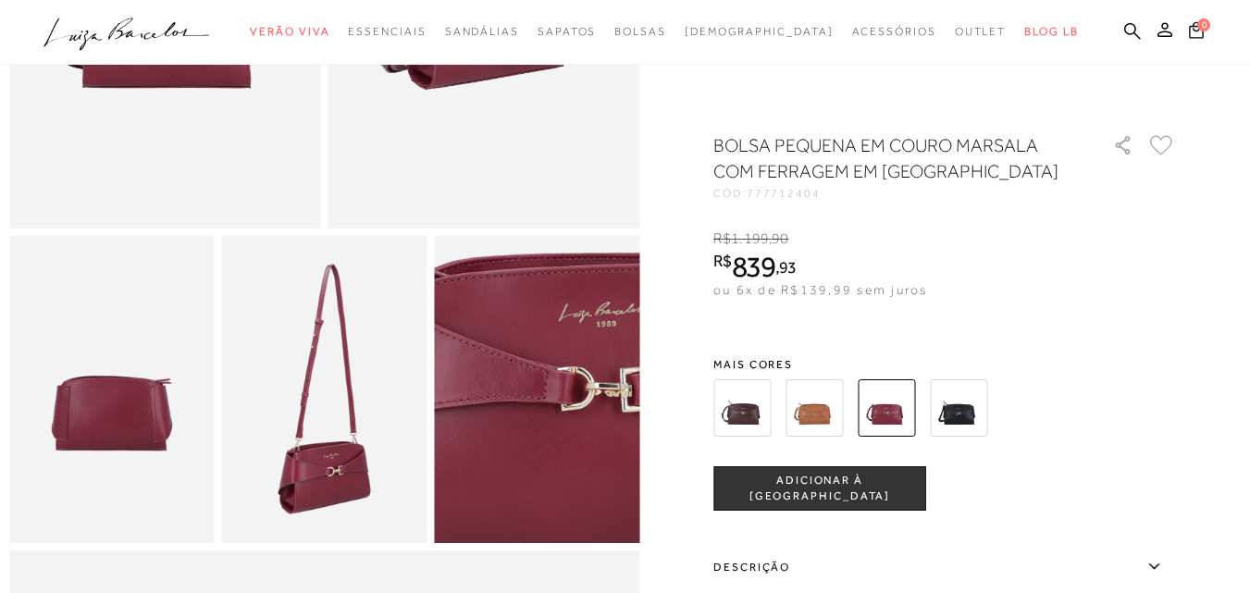
click at [607, 401] on img at bounding box center [472, 392] width 410 height 616
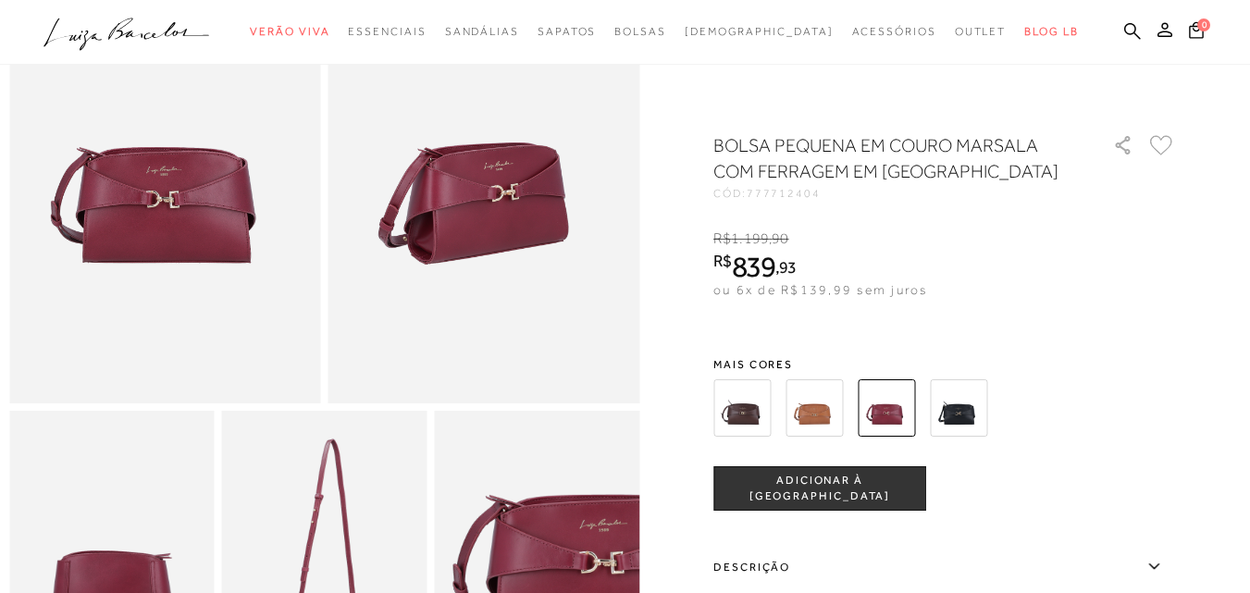
scroll to position [0, 0]
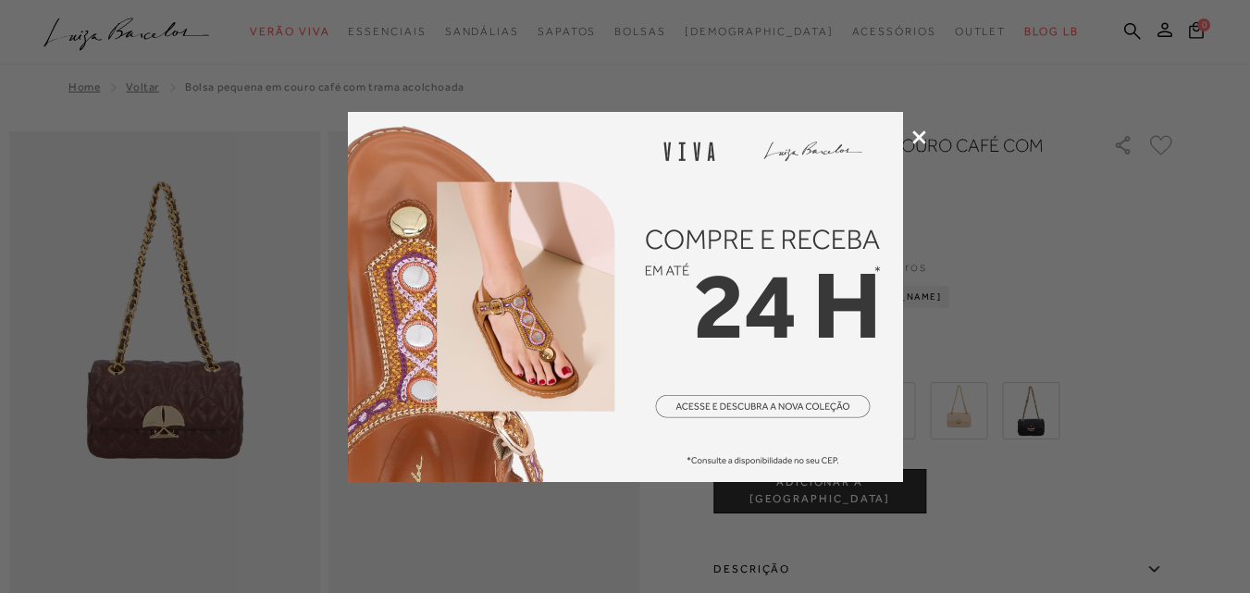
click at [916, 137] on icon at bounding box center [920, 138] width 14 height 14
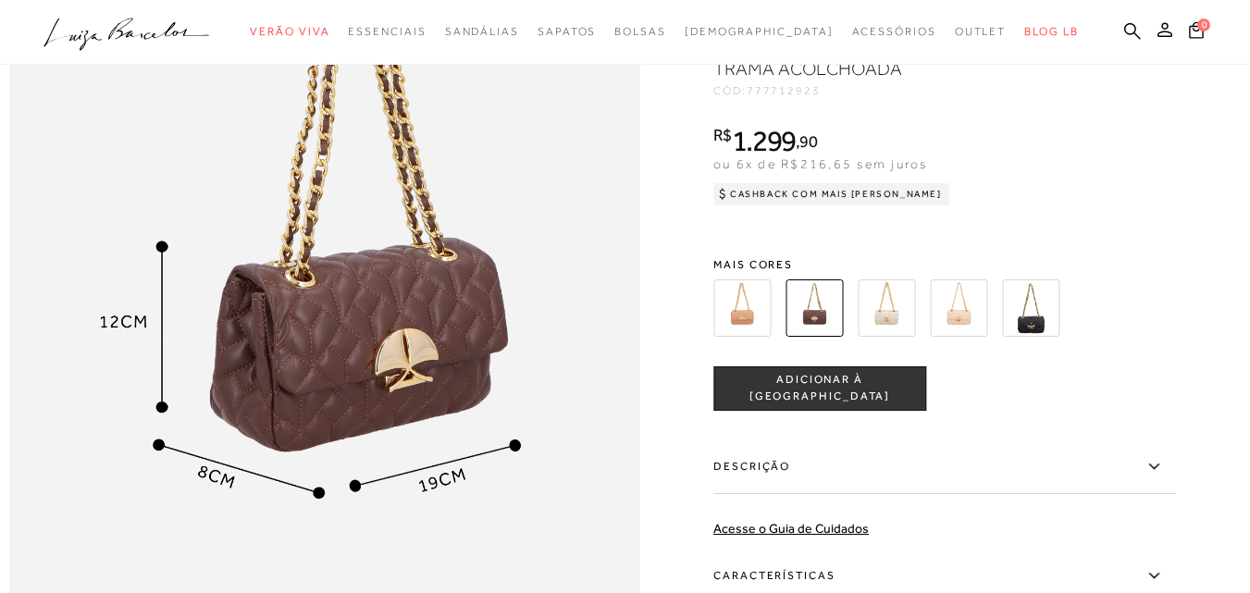
scroll to position [1111, 0]
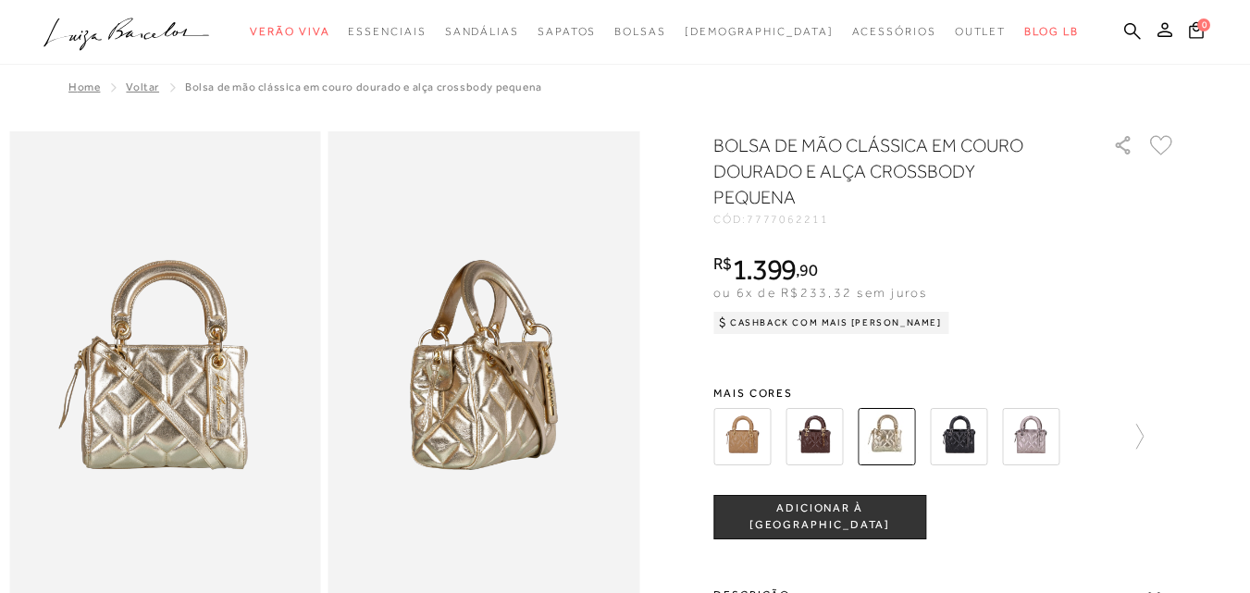
scroll to position [93, 0]
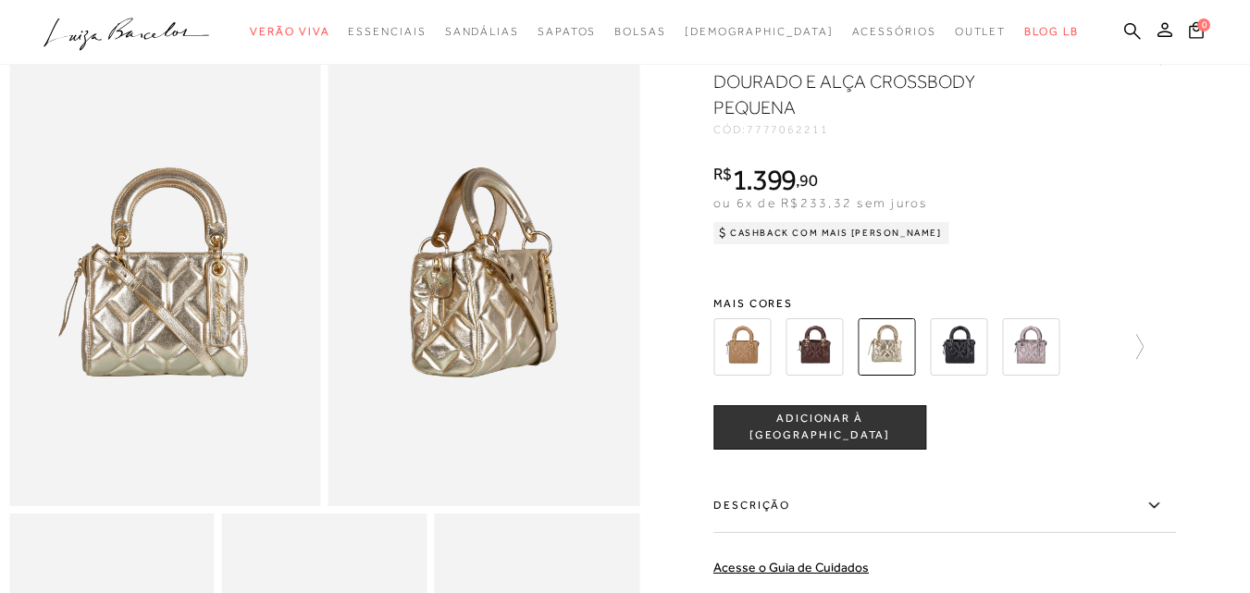
click at [757, 370] on img at bounding box center [742, 346] width 57 height 57
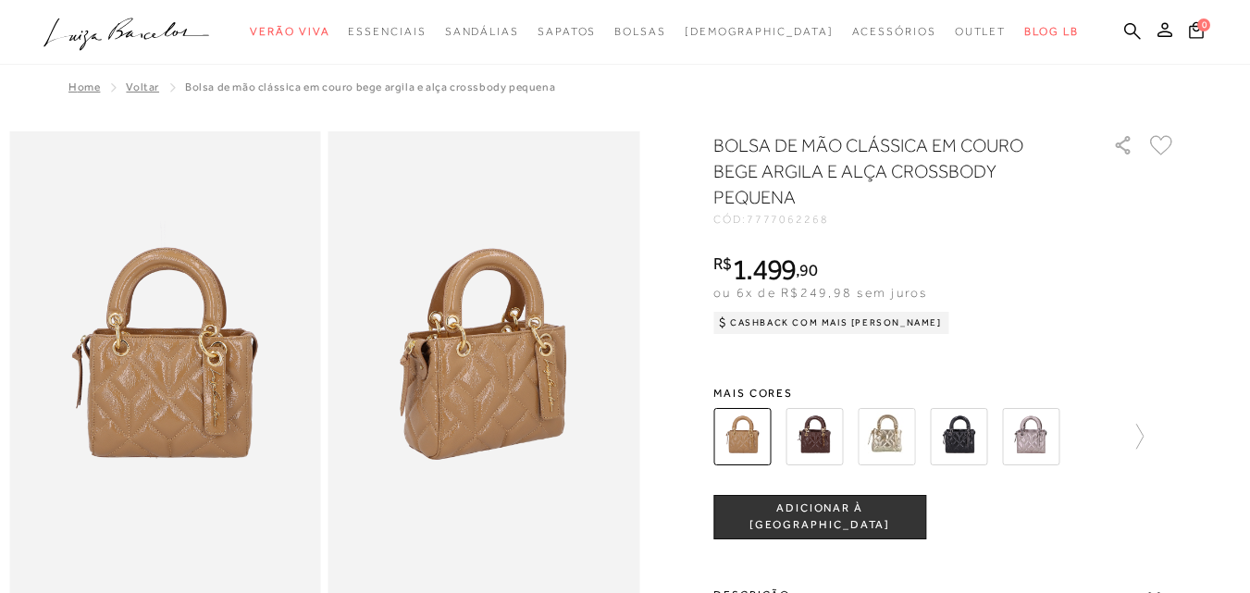
click at [832, 444] on img at bounding box center [814, 436] width 57 height 57
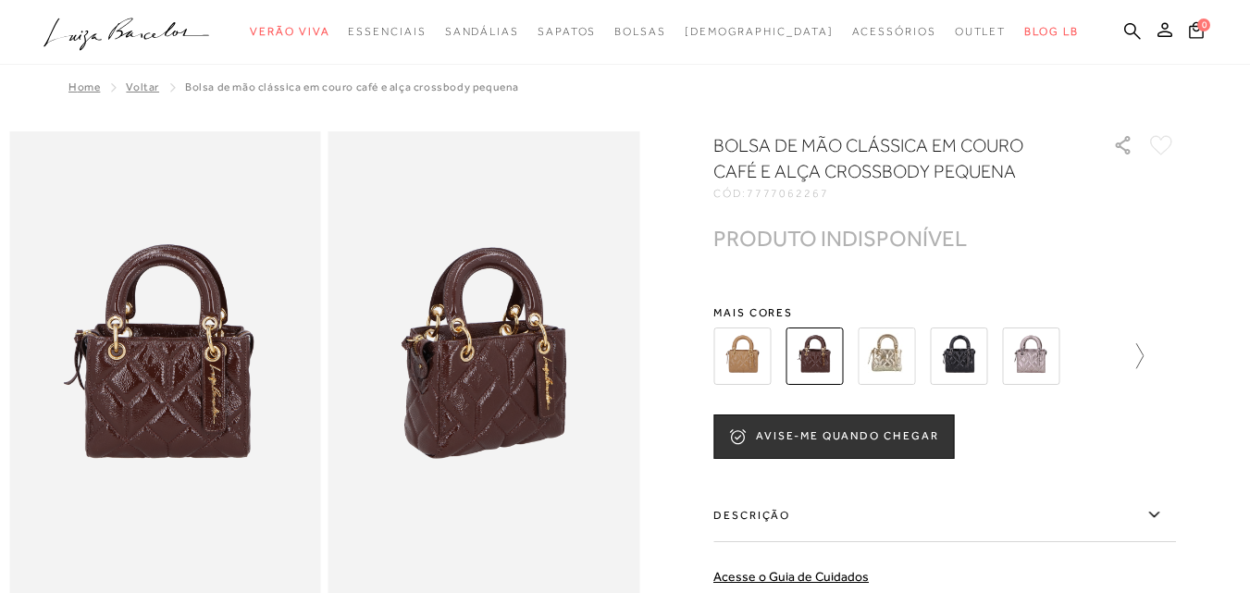
click at [1144, 358] on icon at bounding box center [1131, 356] width 26 height 26
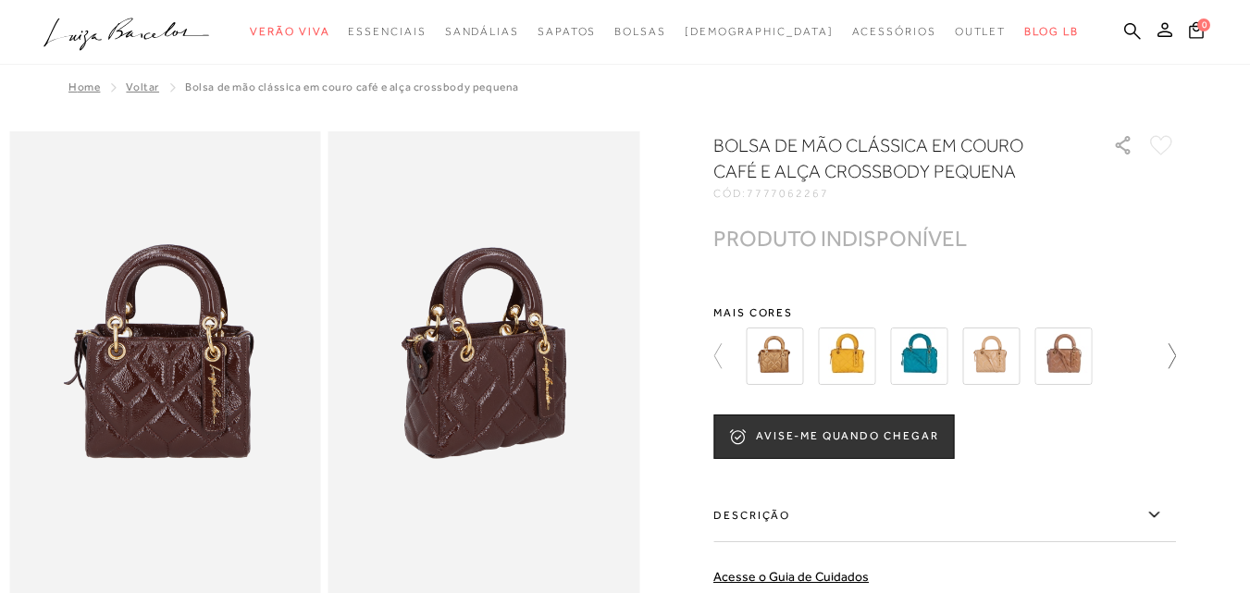
click at [1148, 358] on div at bounding box center [945, 356] width 463 height 68
click at [854, 361] on img at bounding box center [846, 356] width 57 height 57
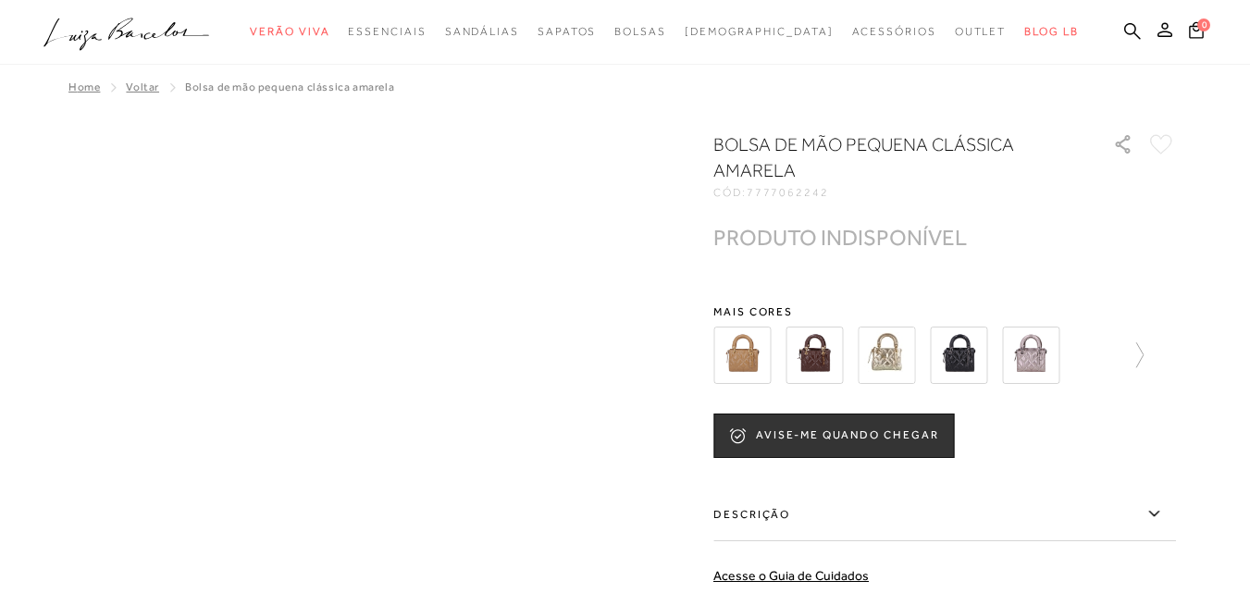
click at [831, 357] on img at bounding box center [814, 355] width 57 height 57
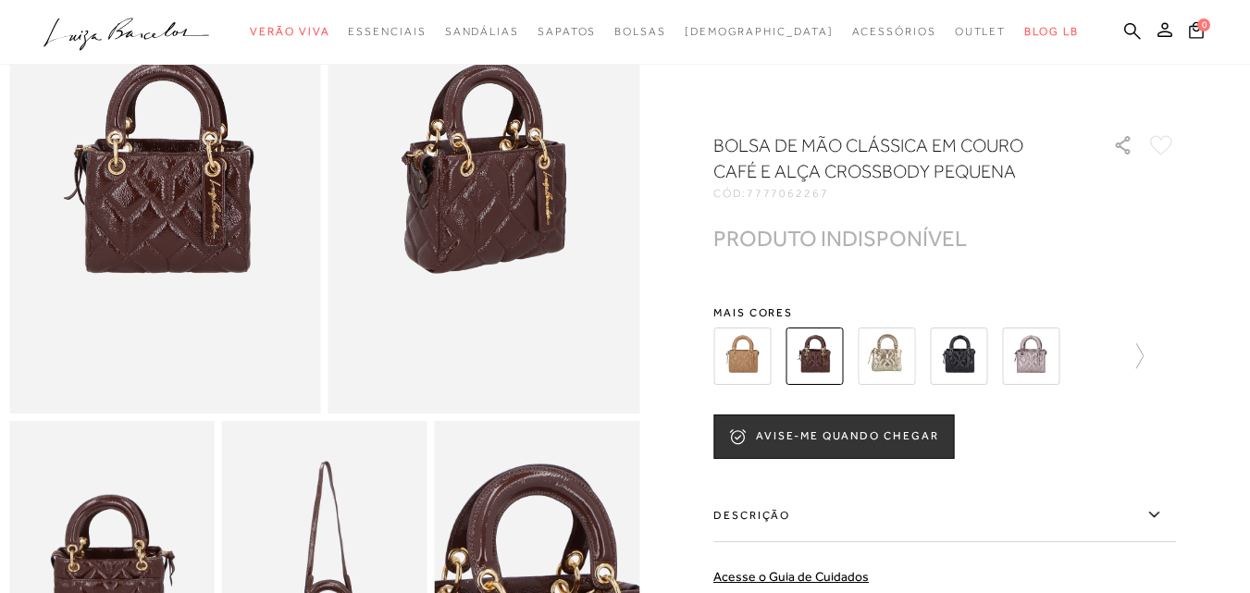
scroll to position [463, 0]
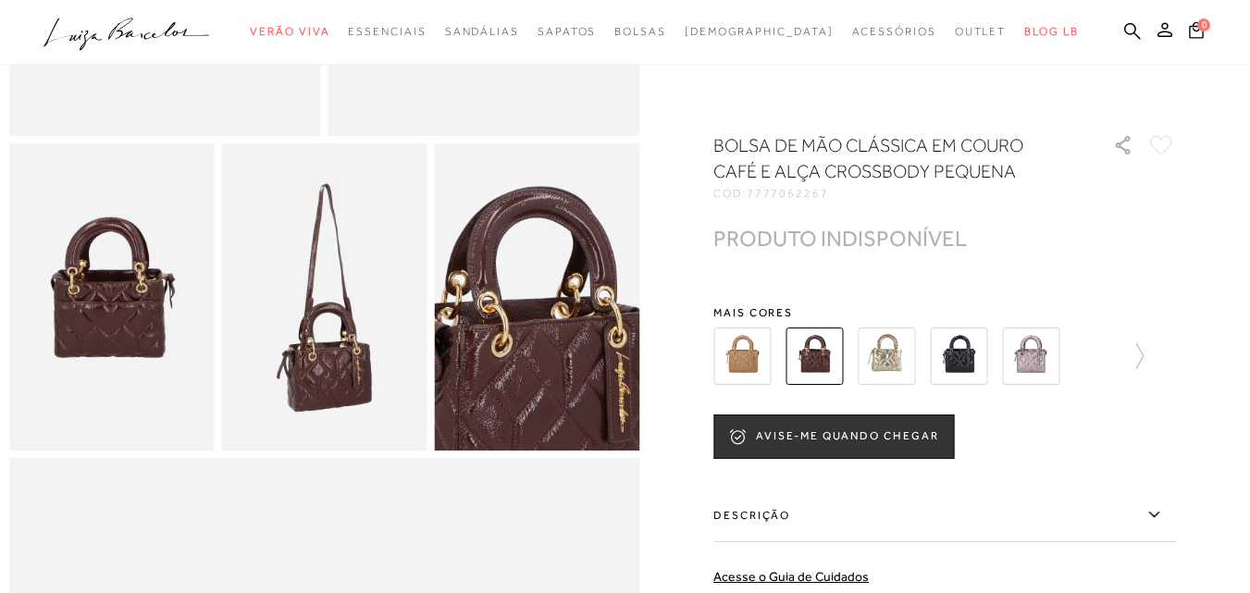
click at [771, 346] on img at bounding box center [742, 356] width 57 height 57
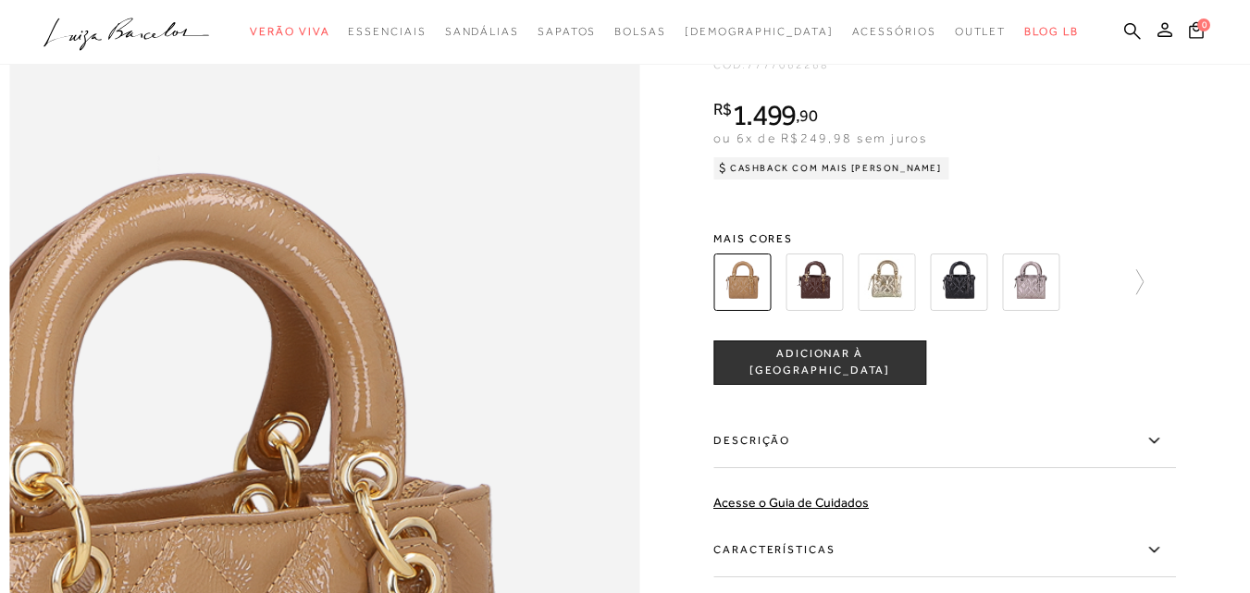
scroll to position [1018, 0]
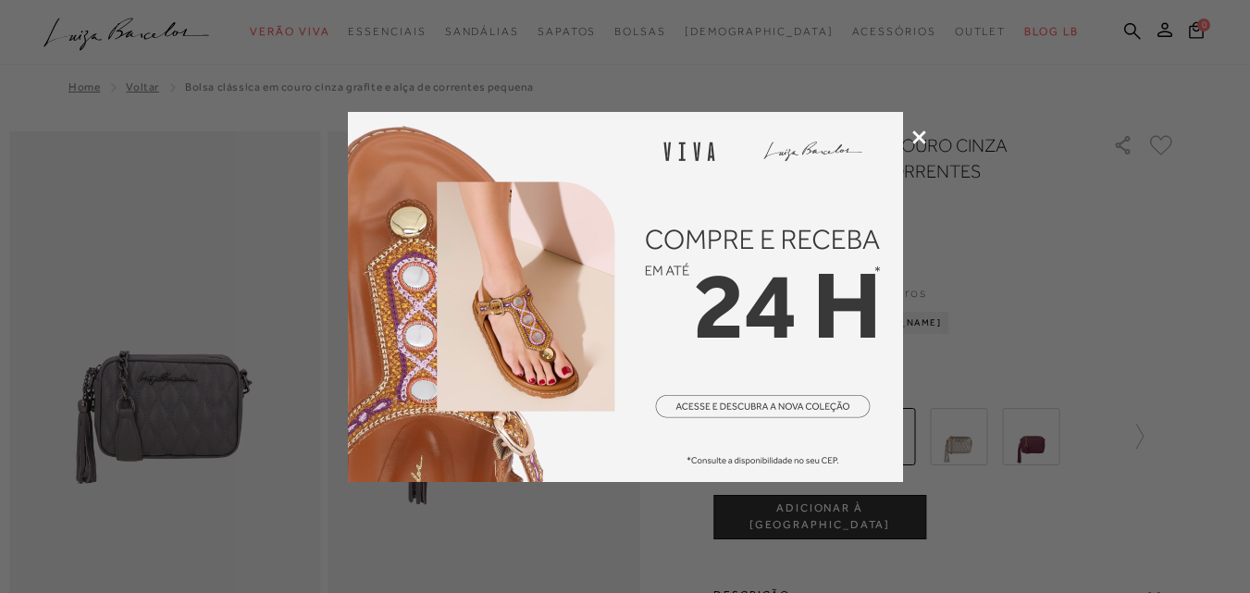
click at [914, 138] on icon at bounding box center [920, 138] width 14 height 14
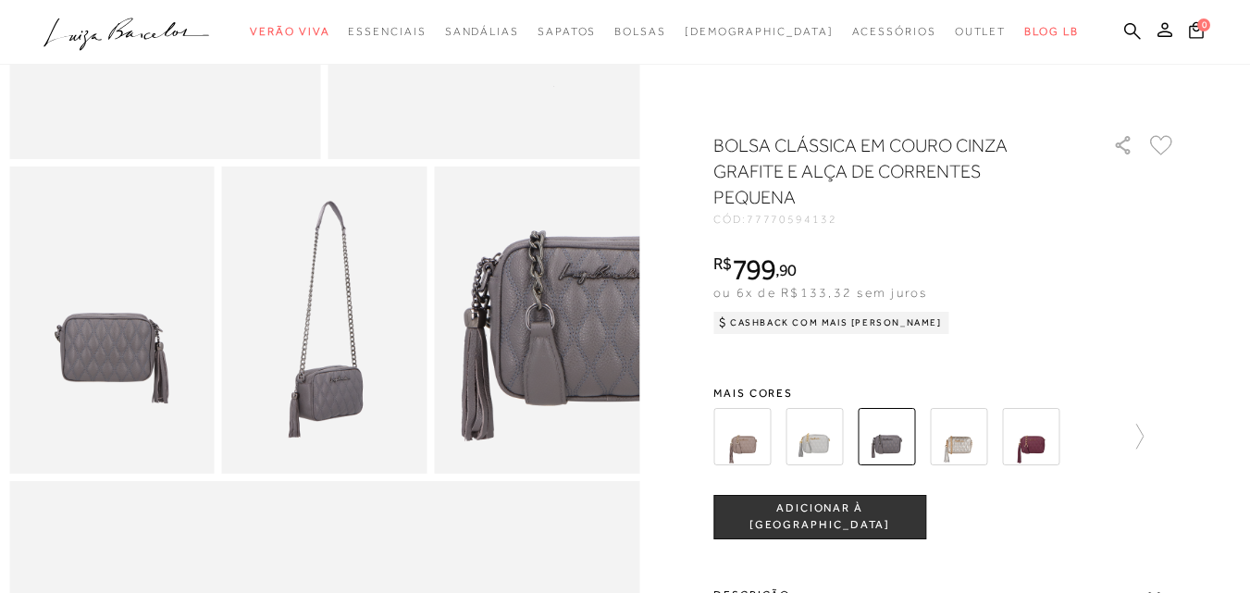
scroll to position [463, 0]
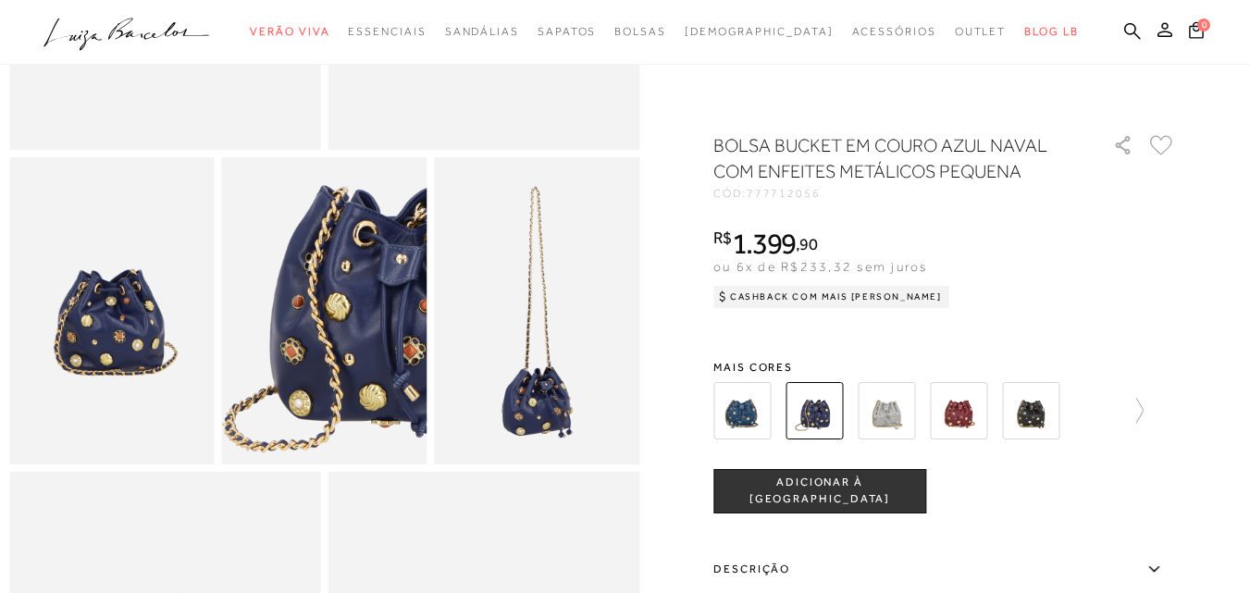
scroll to position [463, 0]
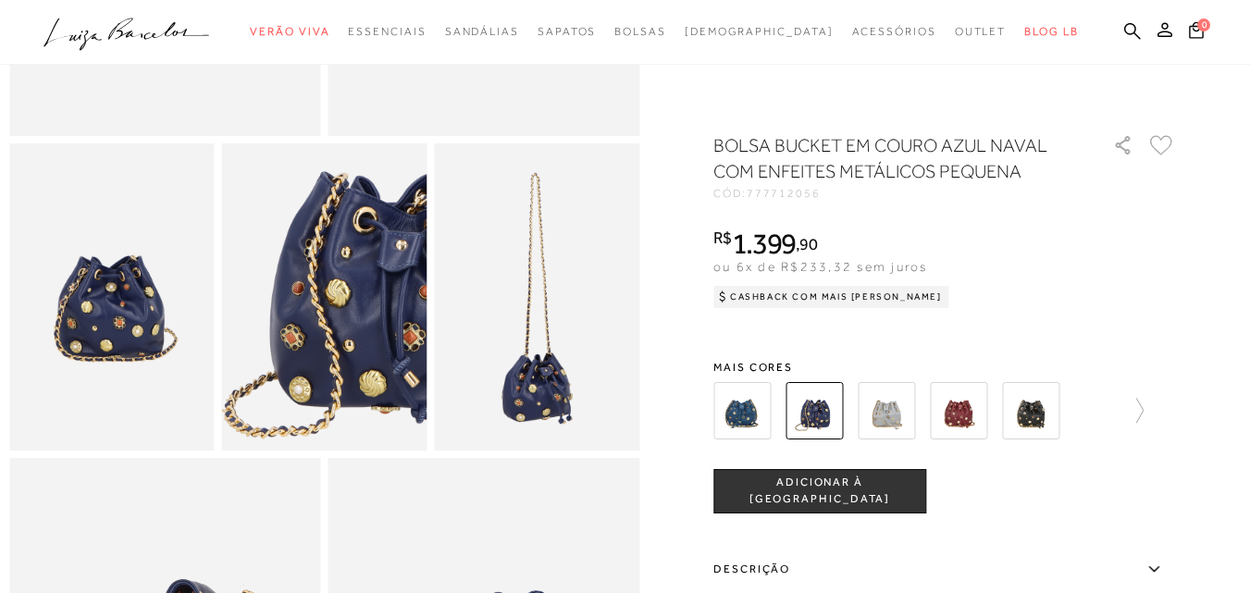
click at [966, 408] on img at bounding box center [958, 410] width 57 height 57
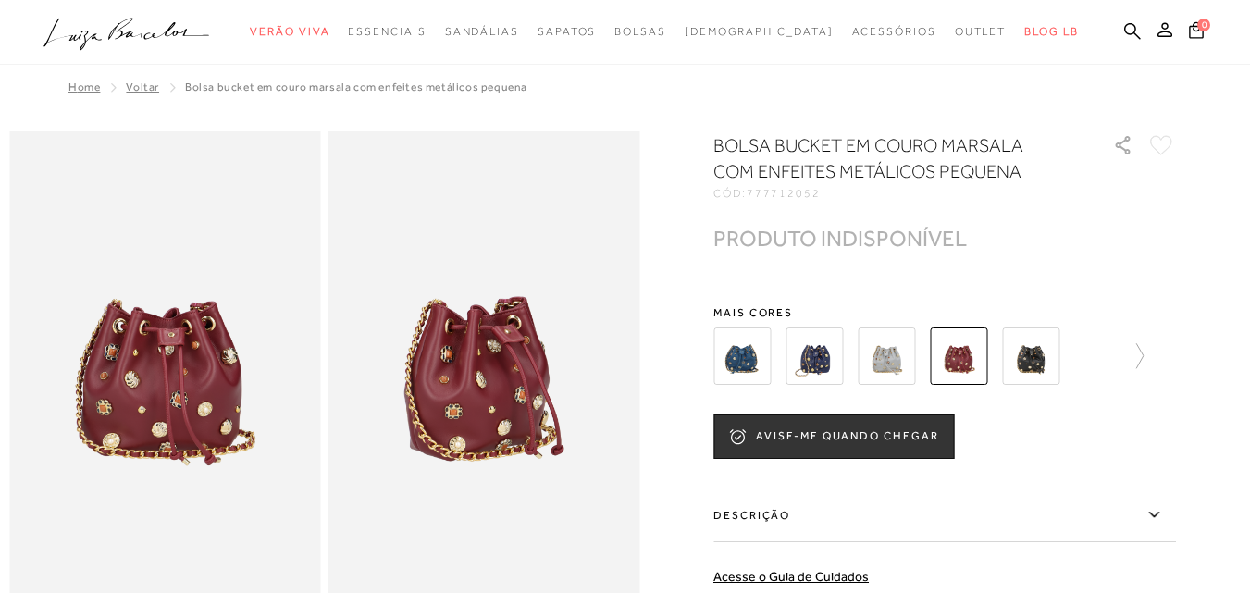
click at [1037, 360] on img at bounding box center [1030, 356] width 57 height 57
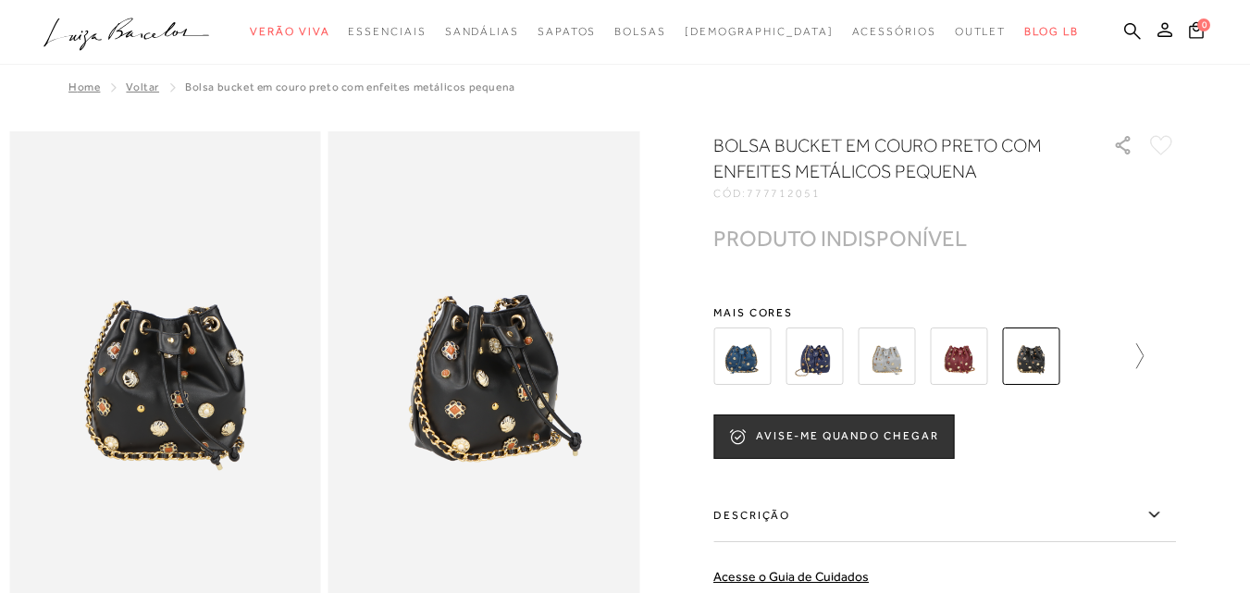
click at [1144, 348] on icon at bounding box center [1131, 356] width 26 height 26
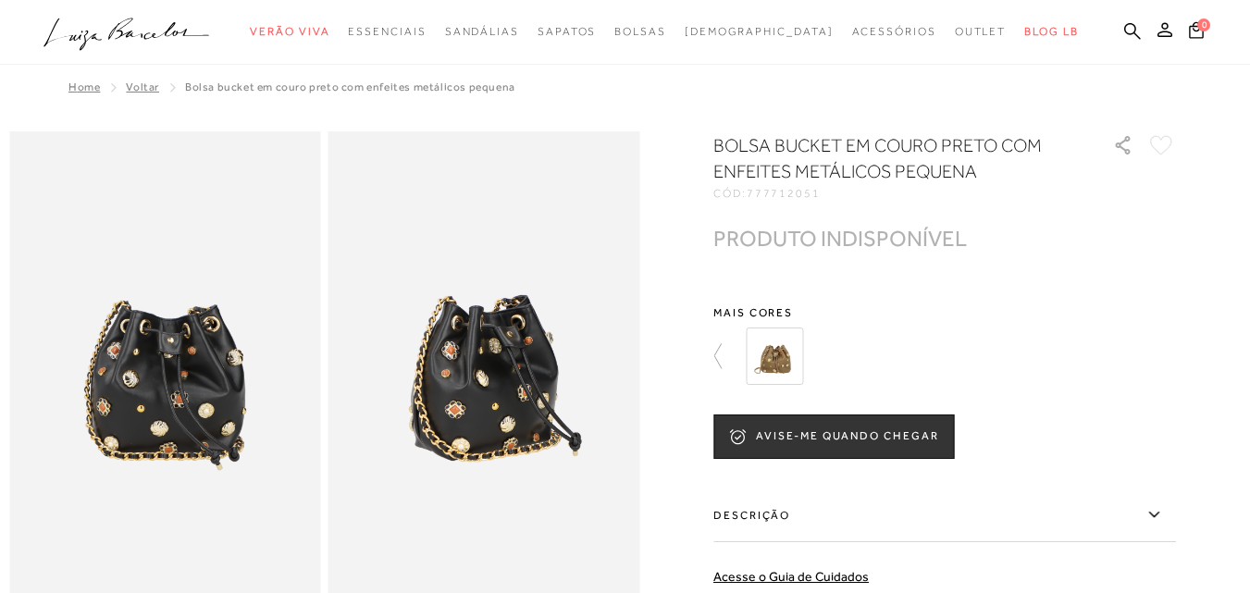
click at [791, 355] on img at bounding box center [774, 356] width 57 height 57
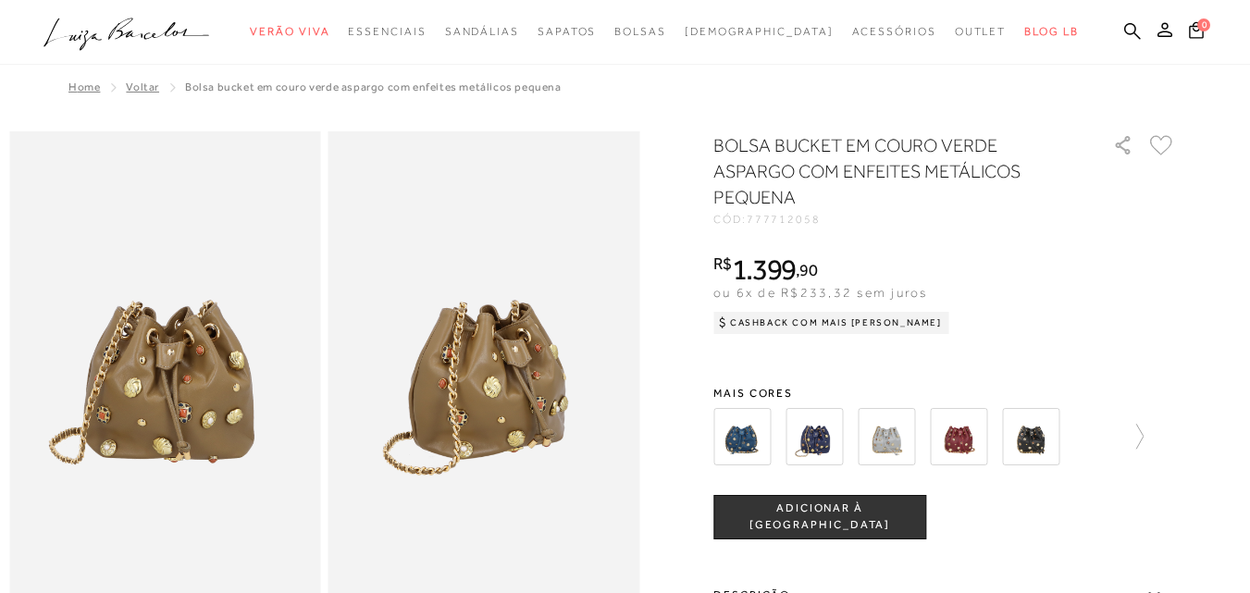
click at [822, 443] on img at bounding box center [814, 436] width 57 height 57
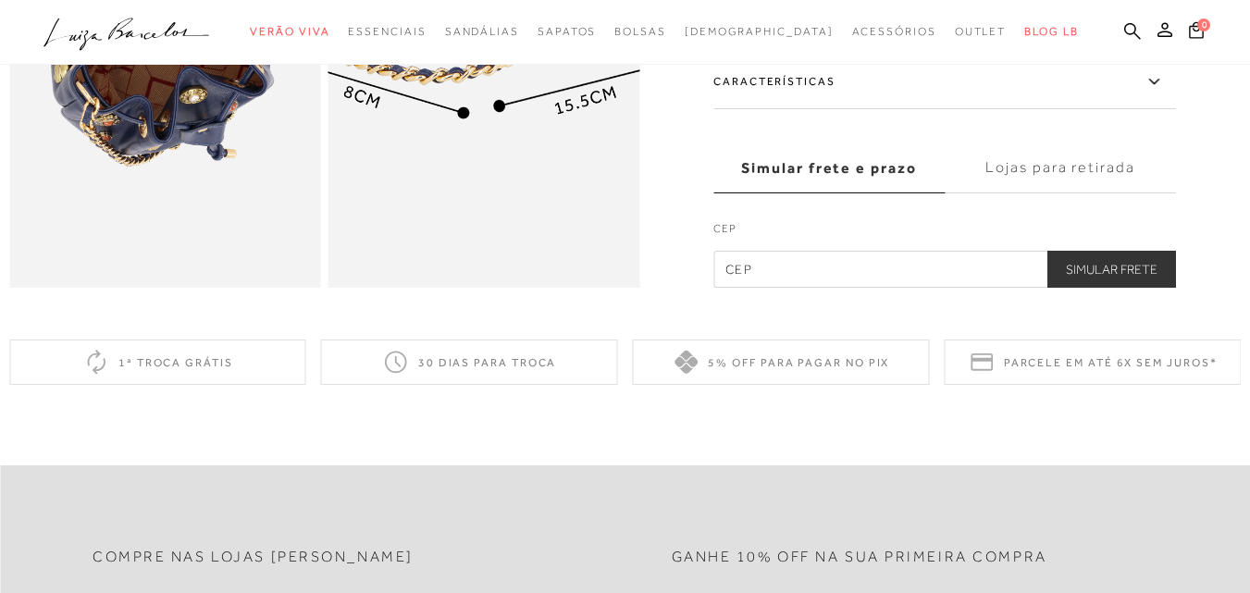
scroll to position [1111, 0]
